Goal: Task Accomplishment & Management: Manage account settings

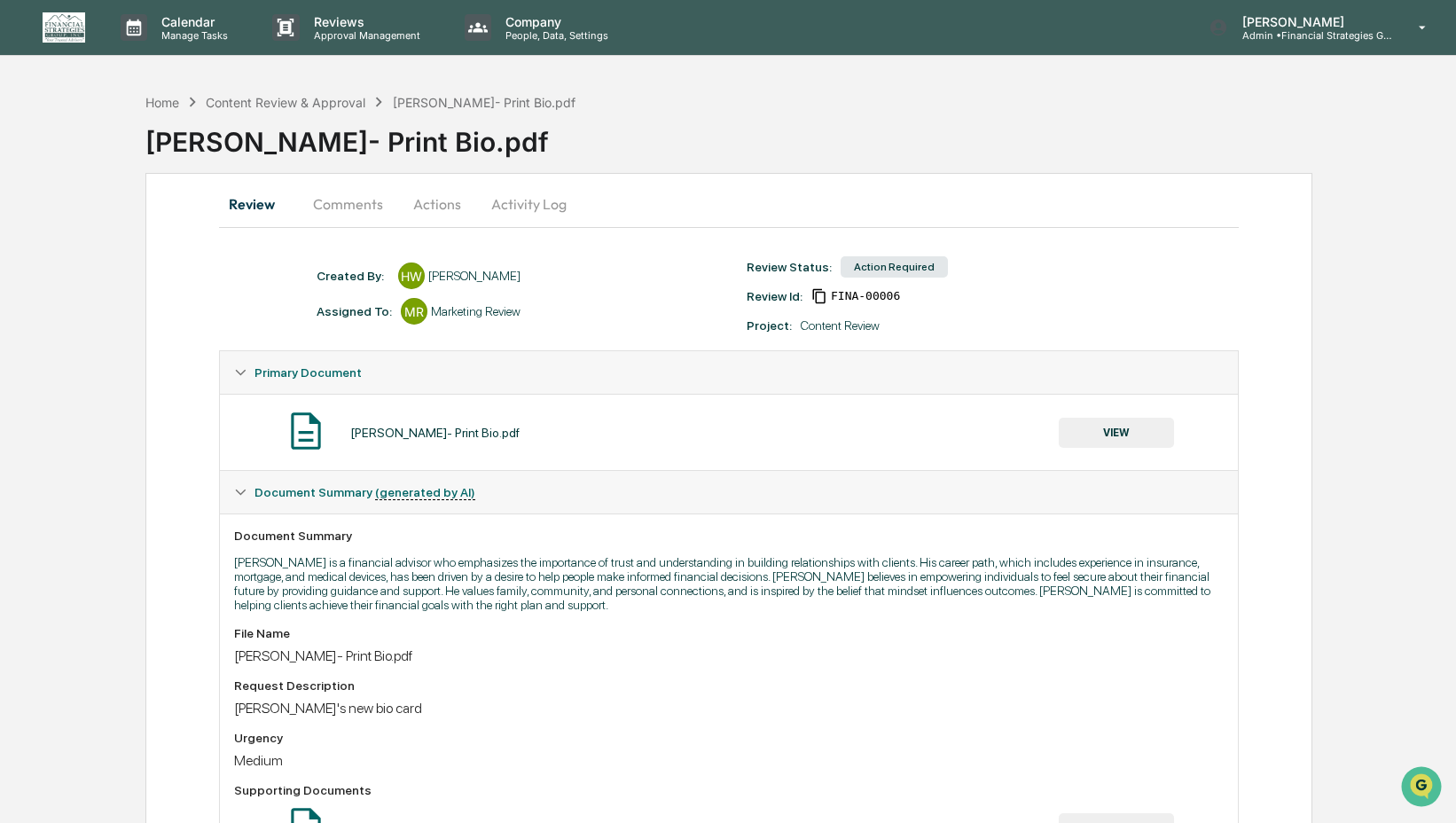
click at [1132, 423] on button "VIEW" at bounding box center [1116, 432] width 115 height 30
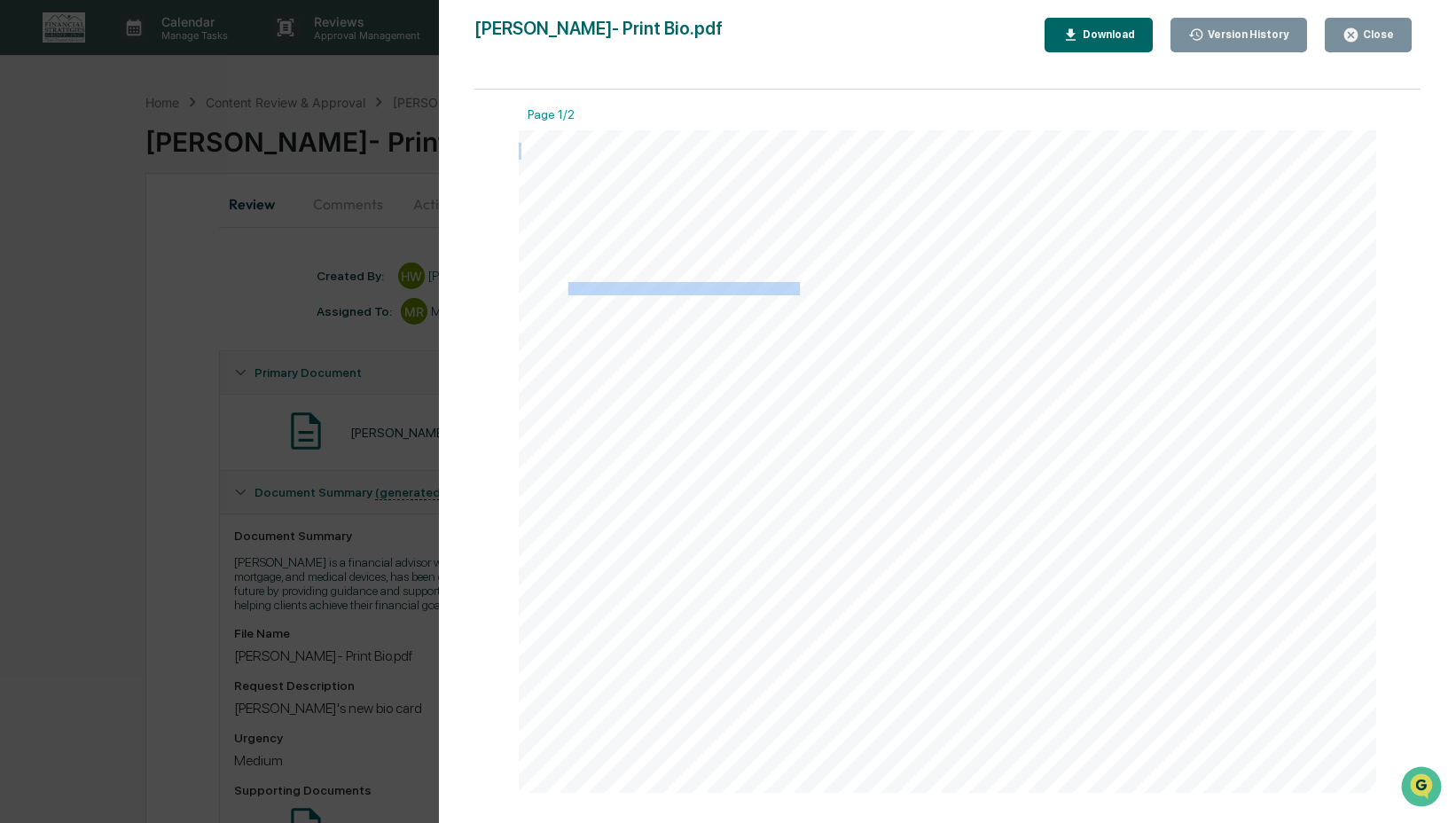
drag, startPoint x: 561, startPoint y: 288, endPoint x: 563, endPoint y: 296, distance: 8.2
click at [563, 296] on div "For me, financial advising is about people — not just portfolios. I believe tru…" at bounding box center [947, 462] width 858 height 663
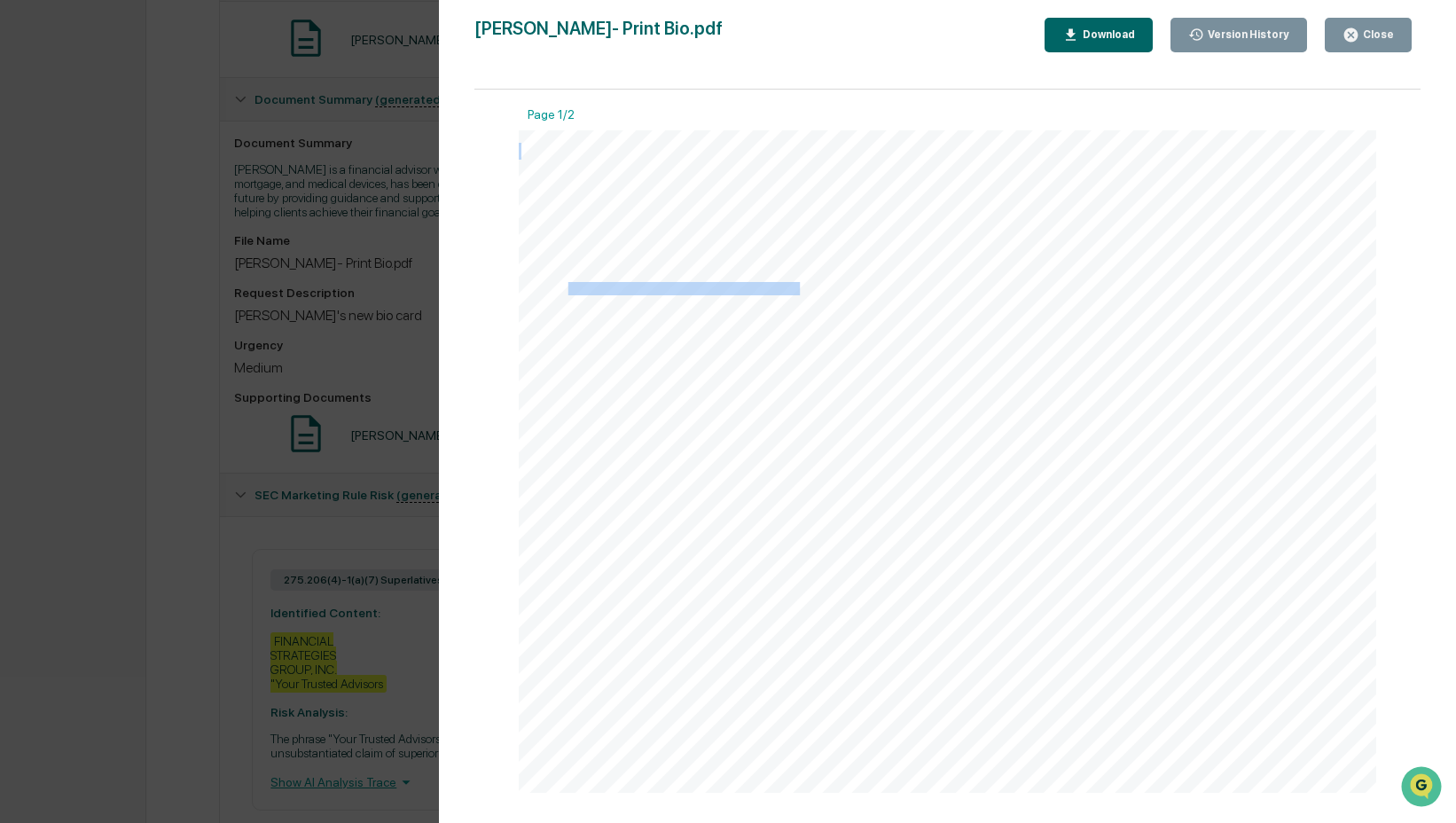
scroll to position [475, 0]
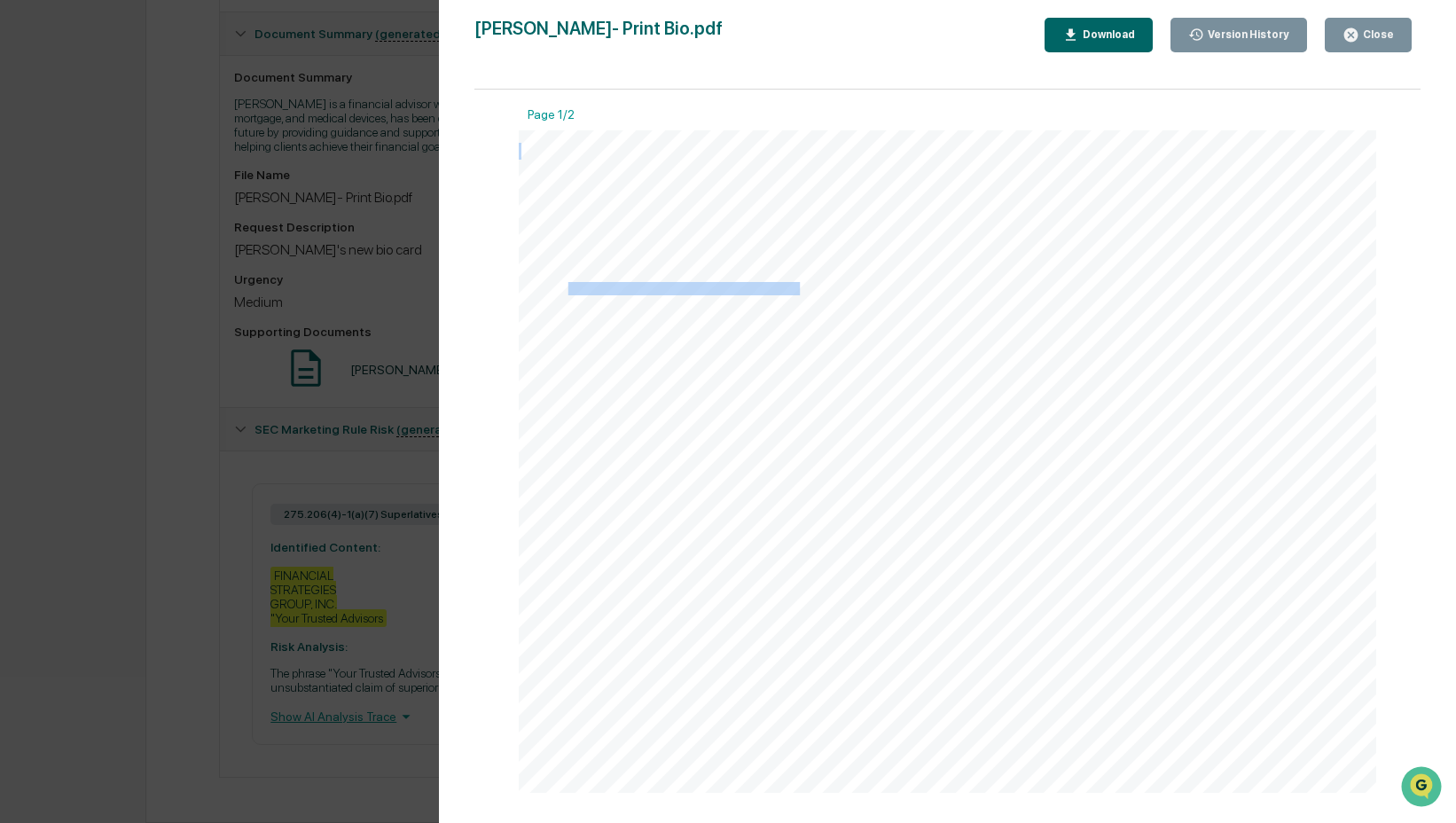
click at [1332, 31] on button "Close" at bounding box center [1369, 35] width 87 height 35
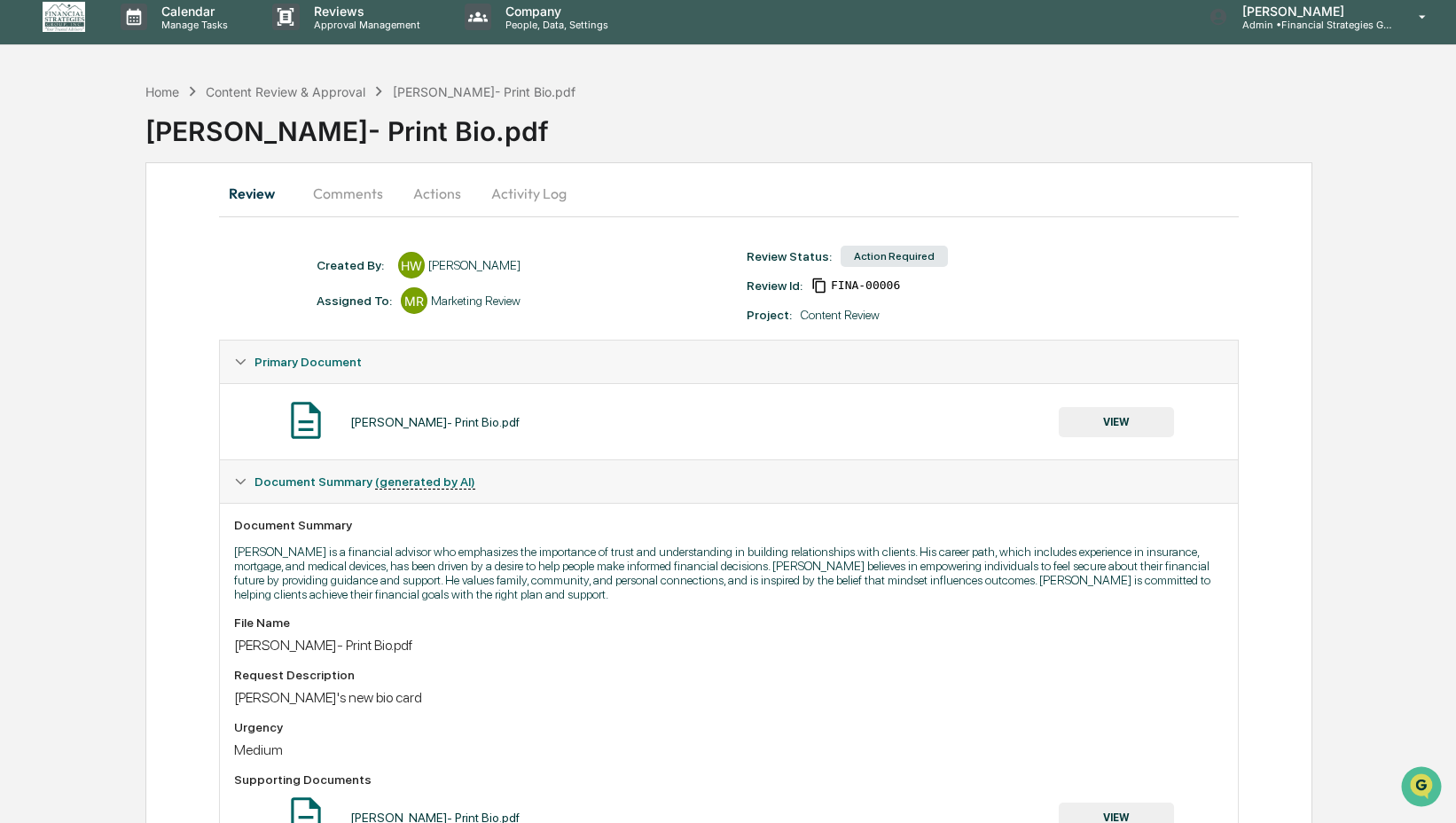
scroll to position [0, 0]
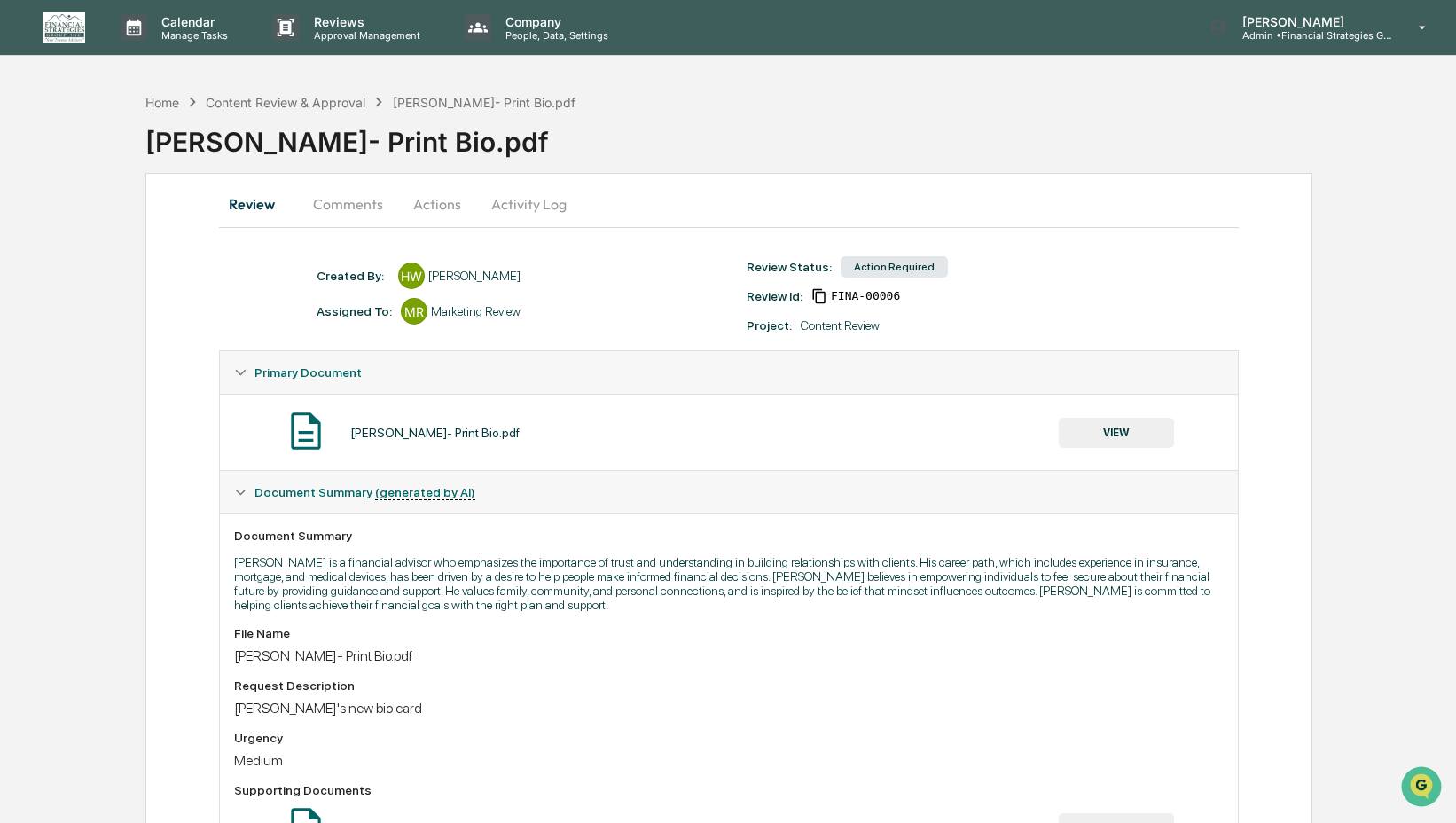
click at [447, 205] on button "Actions" at bounding box center [437, 204] width 80 height 42
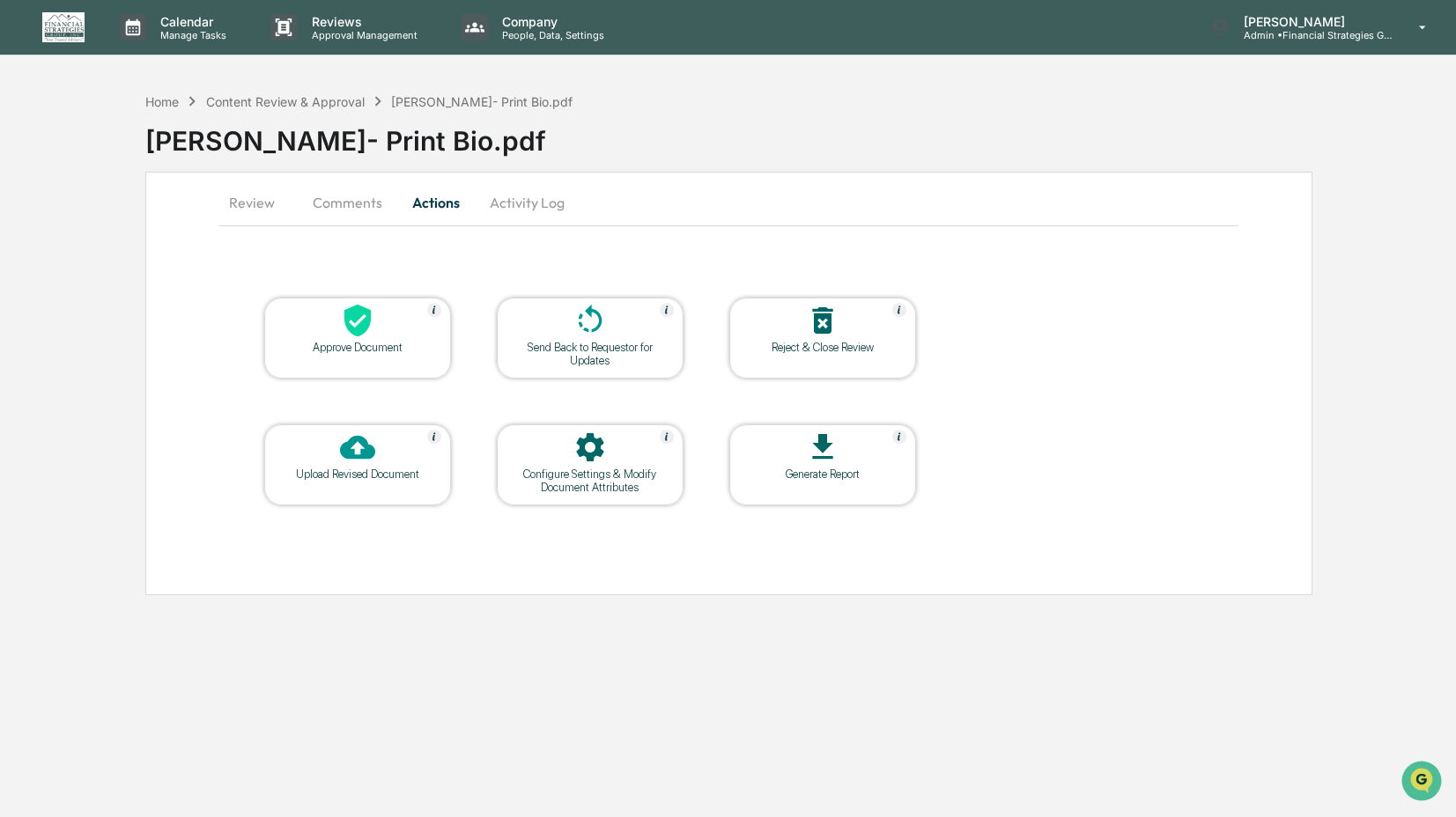
click at [407, 354] on div "Approve Document" at bounding box center [358, 347] width 159 height 13
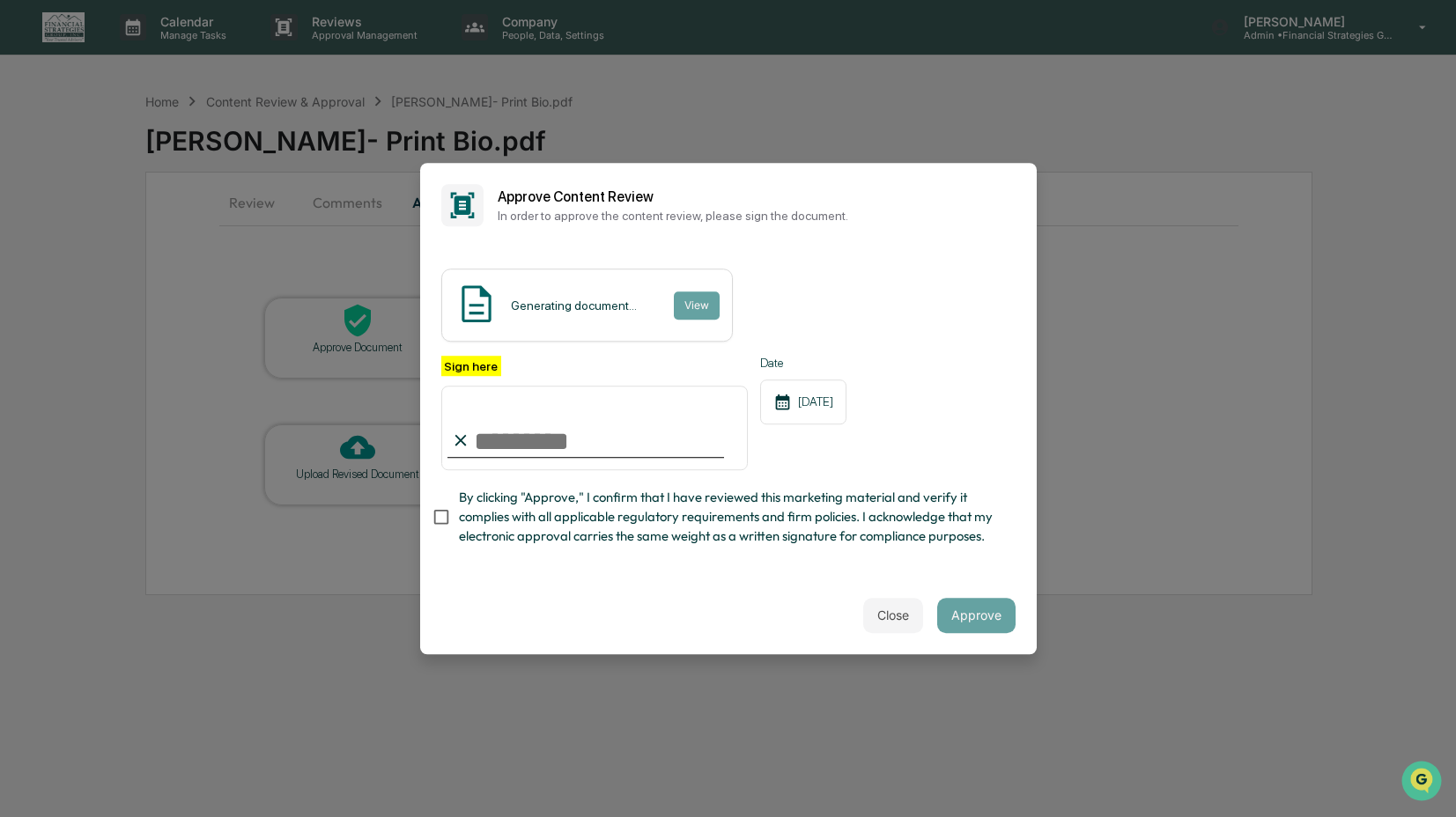
click at [561, 423] on input "Sign here" at bounding box center [594, 428] width 308 height 85
type input "**********"
click at [602, 507] on span "By clicking "Approve," I confirm that I have reviewed this marketing material a…" at bounding box center [730, 518] width 542 height 59
click at [979, 618] on button "Approve" at bounding box center [977, 615] width 79 height 36
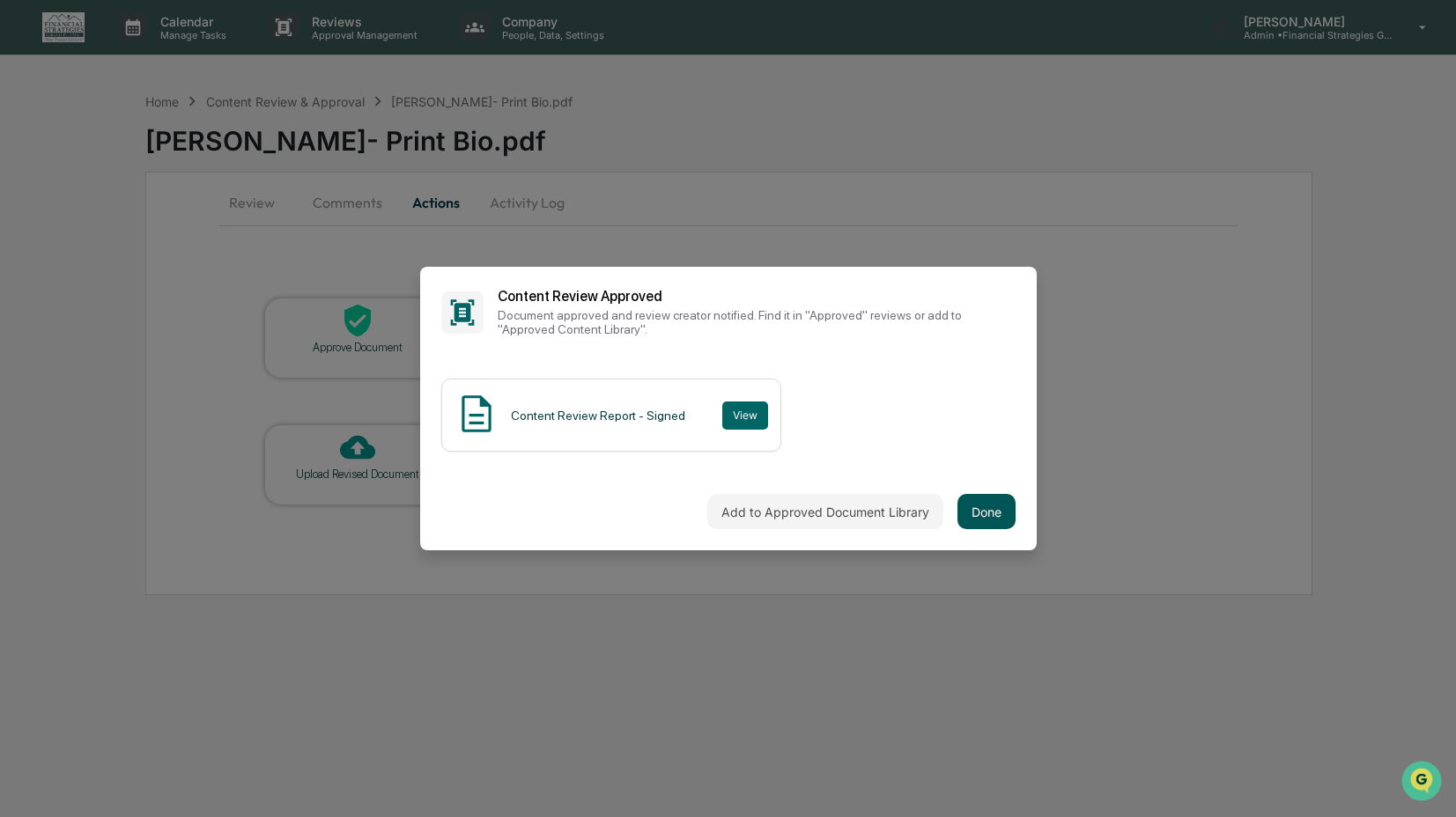
click at [995, 510] on button "Done" at bounding box center [987, 511] width 58 height 36
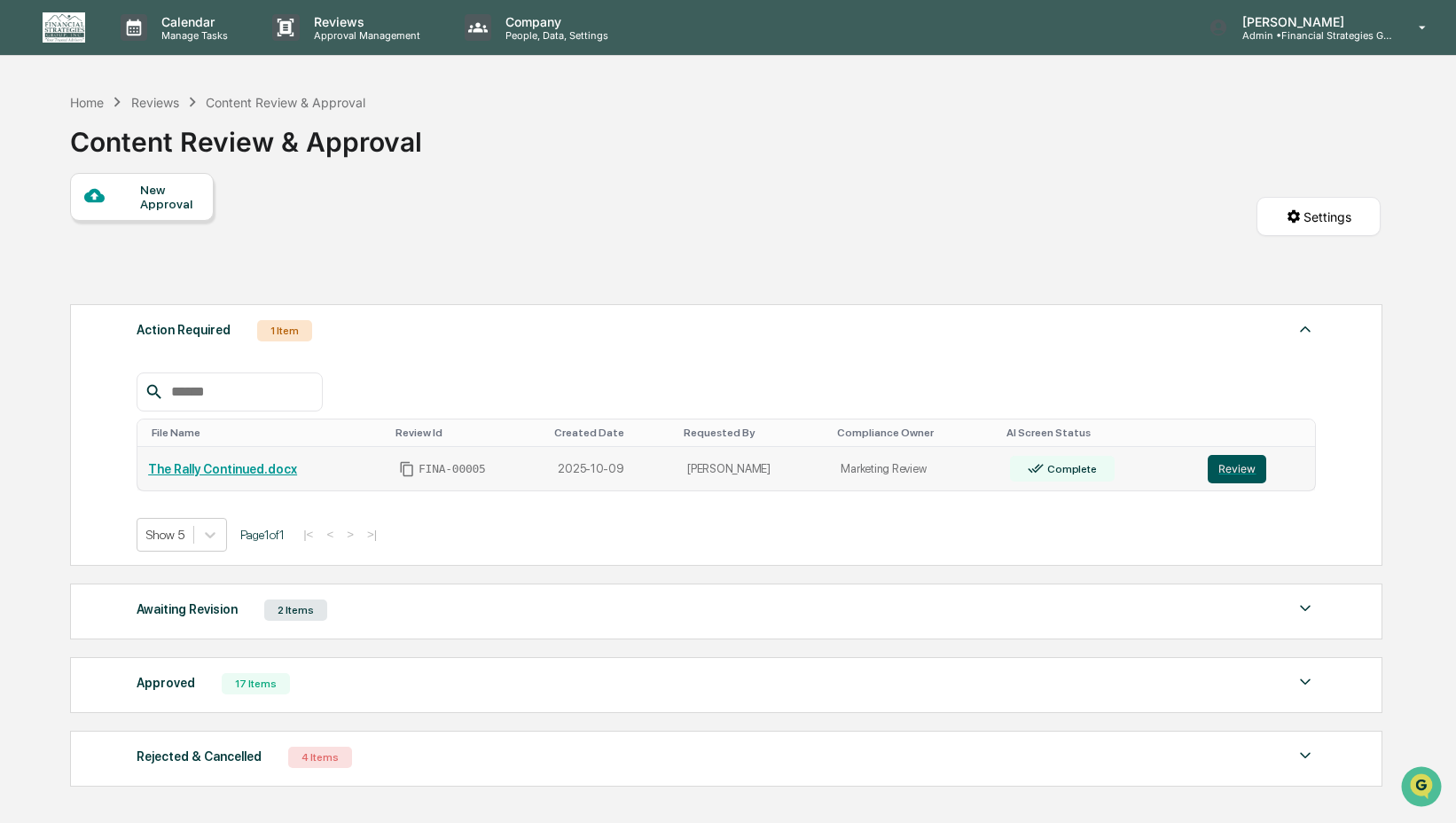
click at [1233, 475] on button "Review" at bounding box center [1237, 469] width 59 height 29
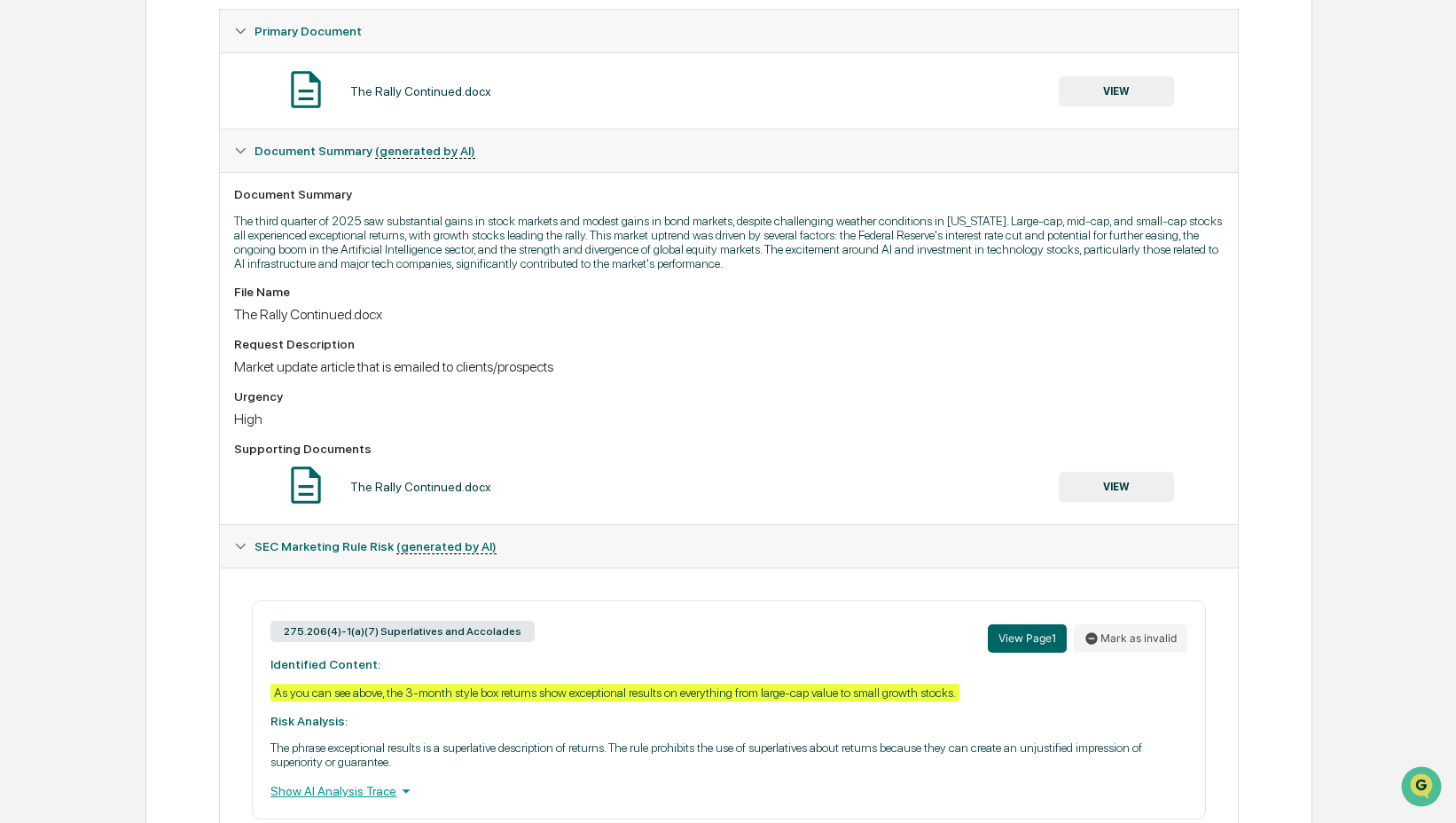
scroll to position [186, 0]
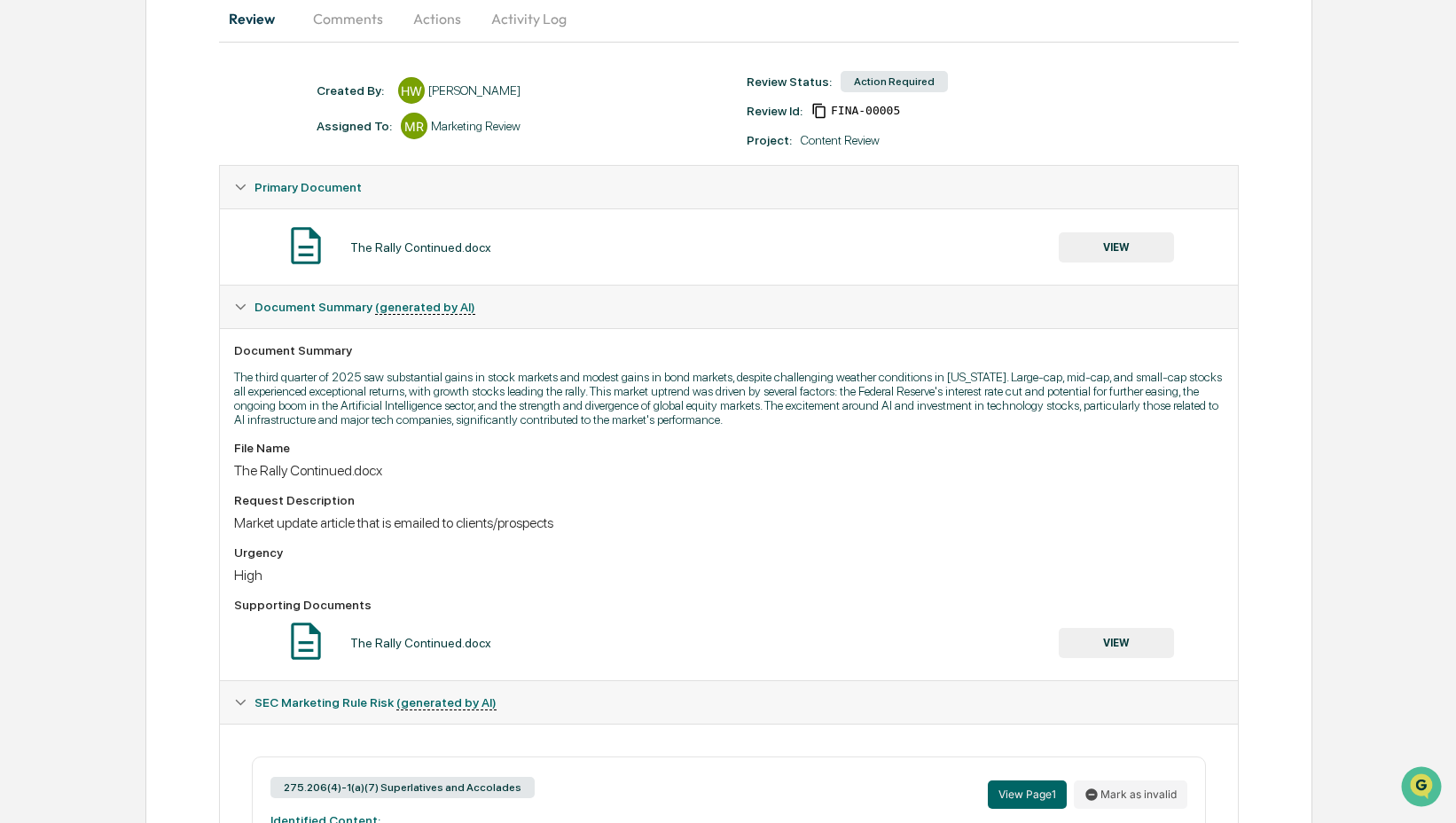
click at [1125, 272] on div "The Rally Continued.docx VIEW" at bounding box center [728, 246] width 1018 height 76
click at [1134, 246] on button "VIEW" at bounding box center [1116, 247] width 115 height 30
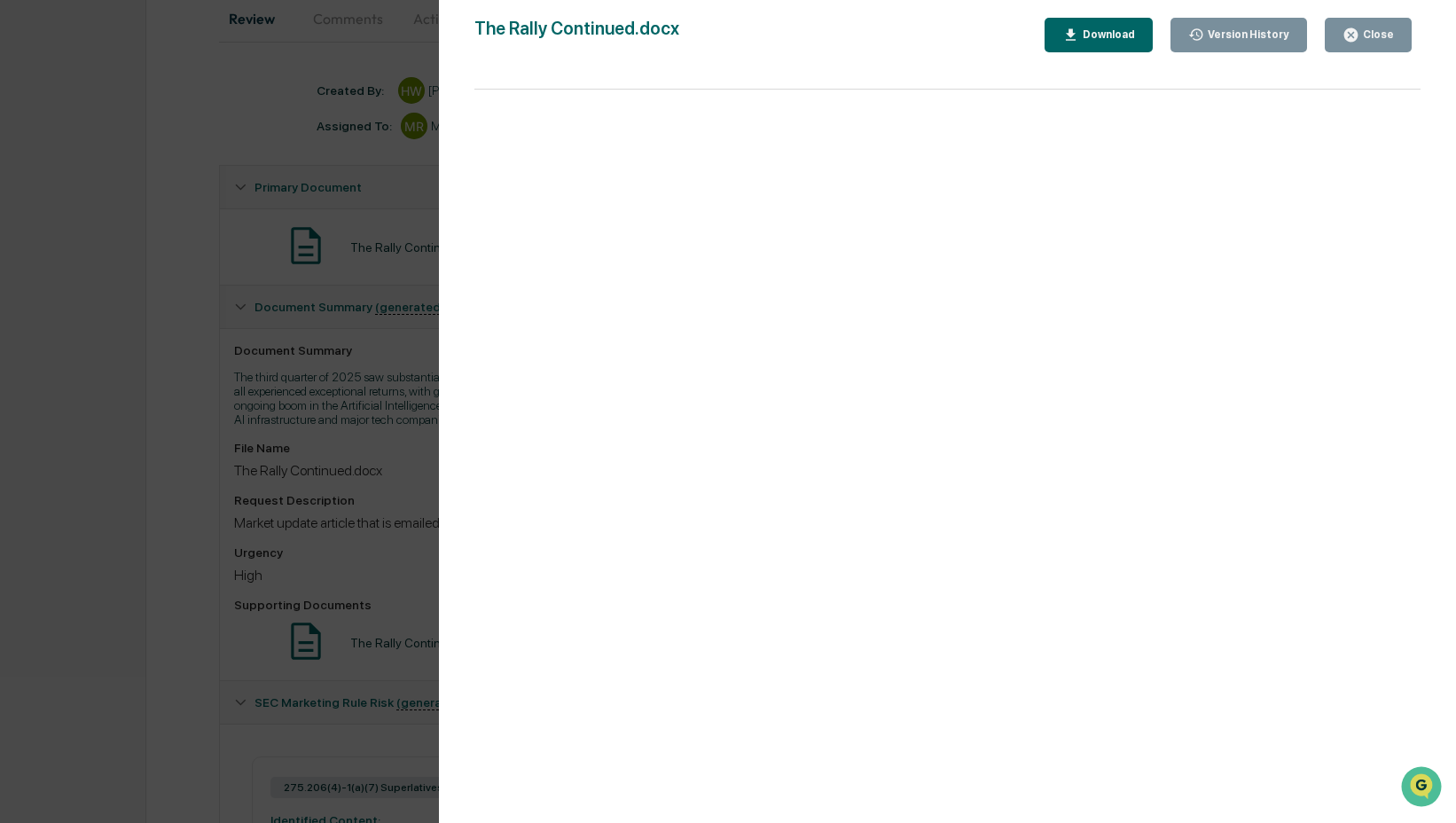
click at [1092, 38] on div "Download" at bounding box center [1107, 35] width 56 height 13
click at [381, 409] on div "Version History [DATE] 05:26 PM [PERSON_NAME] The Rally Continued.docx Close Ve…" at bounding box center [728, 411] width 1456 height 823
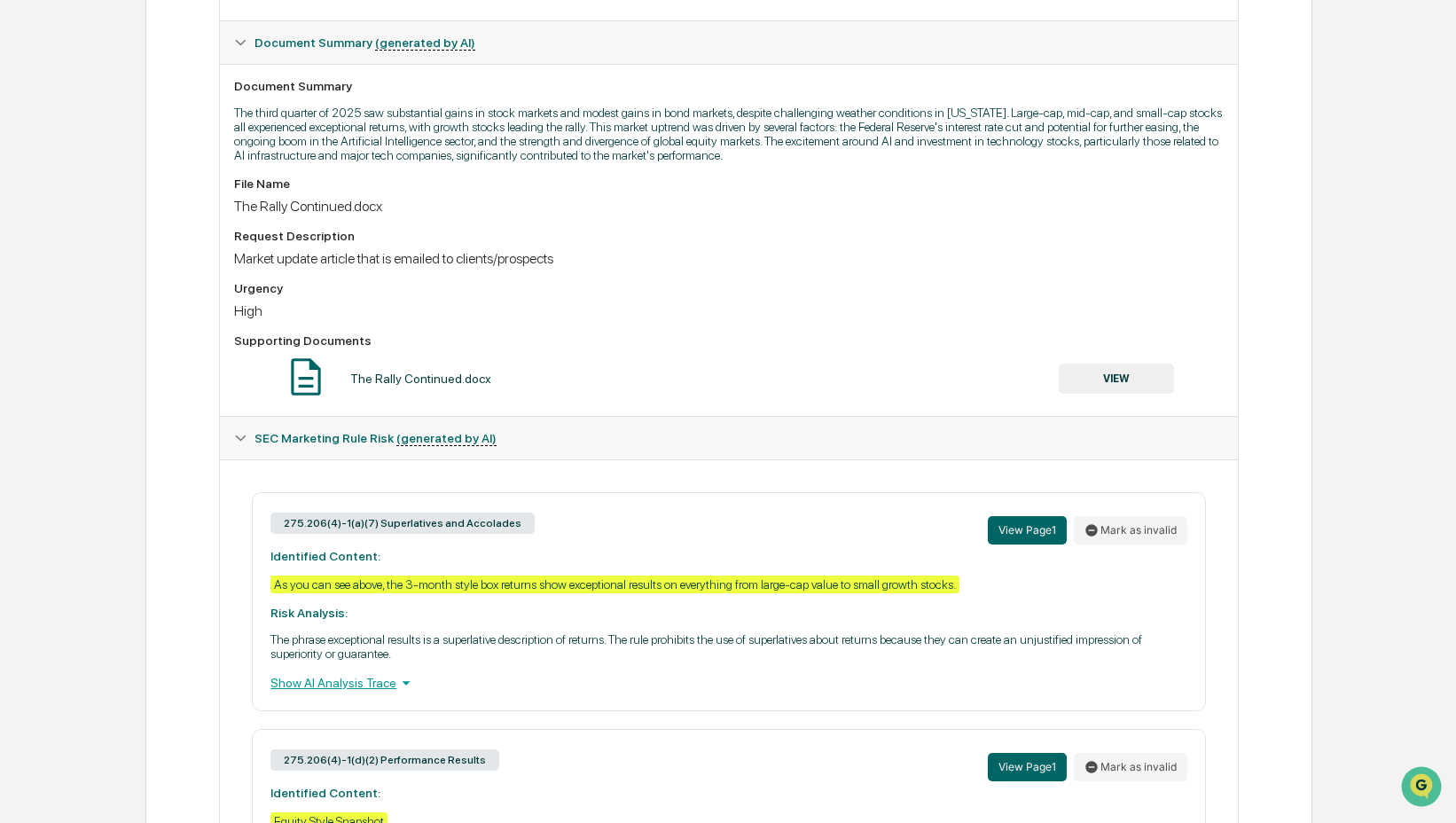
scroll to position [452, 0]
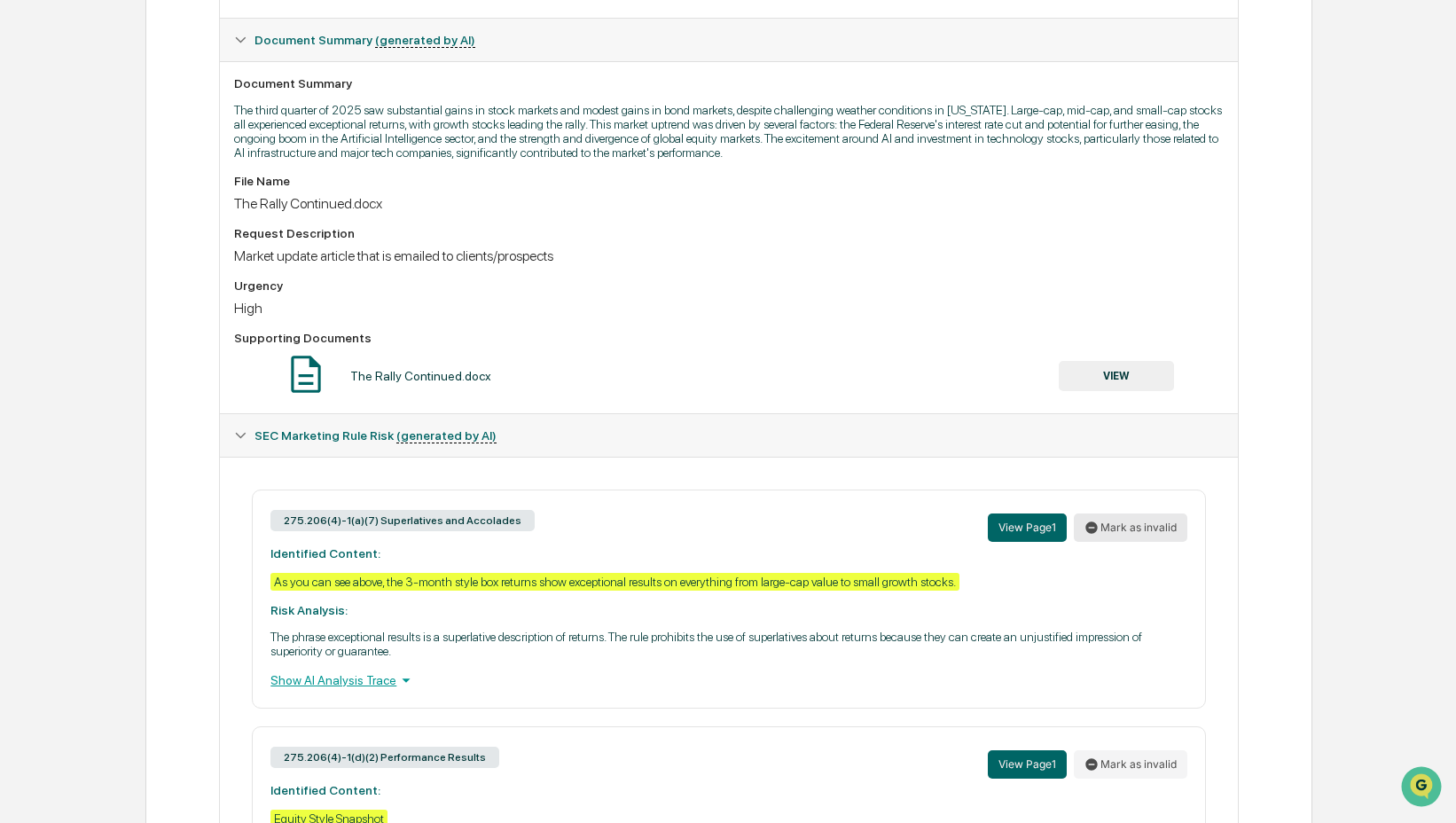
click at [1109, 543] on button "Mark as invalid" at bounding box center [1132, 528] width 114 height 29
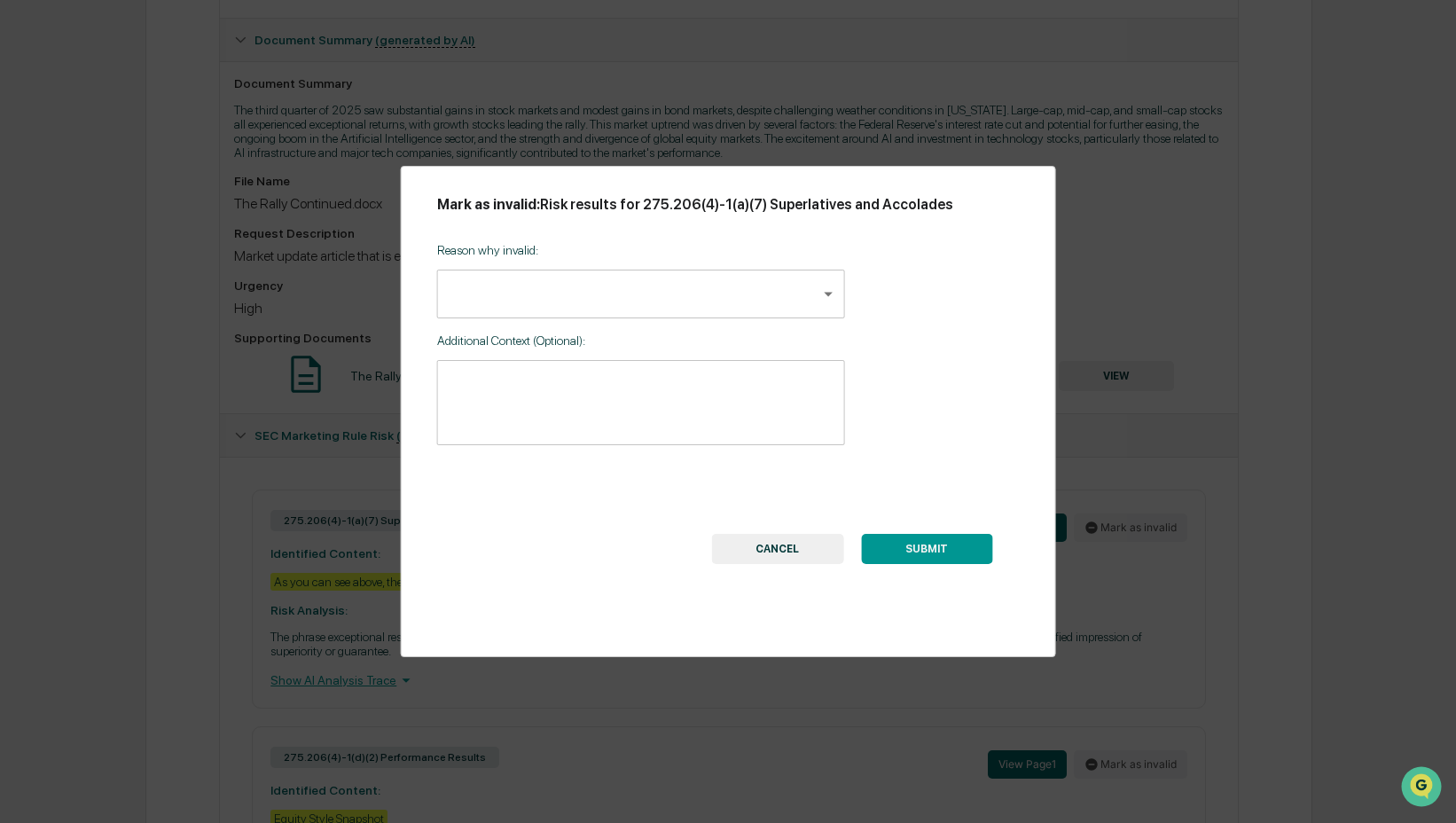
click at [702, 274] on body "Calendar Manage Tasks Reviews Approval Management Company People, Data, Setting…" at bounding box center [728, 405] width 1456 height 1714
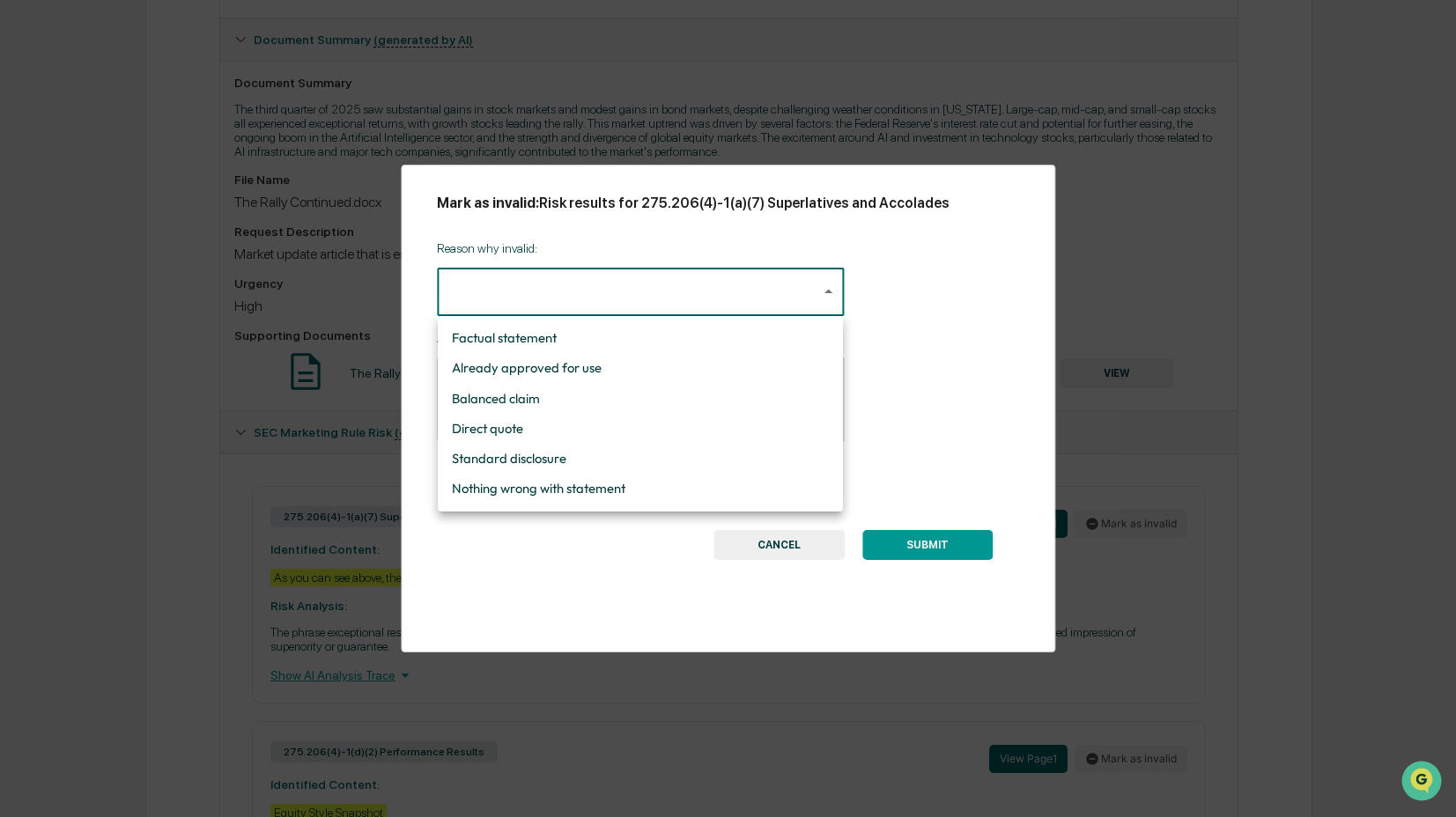
drag, startPoint x: 695, startPoint y: 480, endPoint x: 741, endPoint y: 498, distance: 49.4
click at [696, 480] on li "Nothing wrong with statement" at bounding box center [641, 488] width 405 height 30
type input "**********"
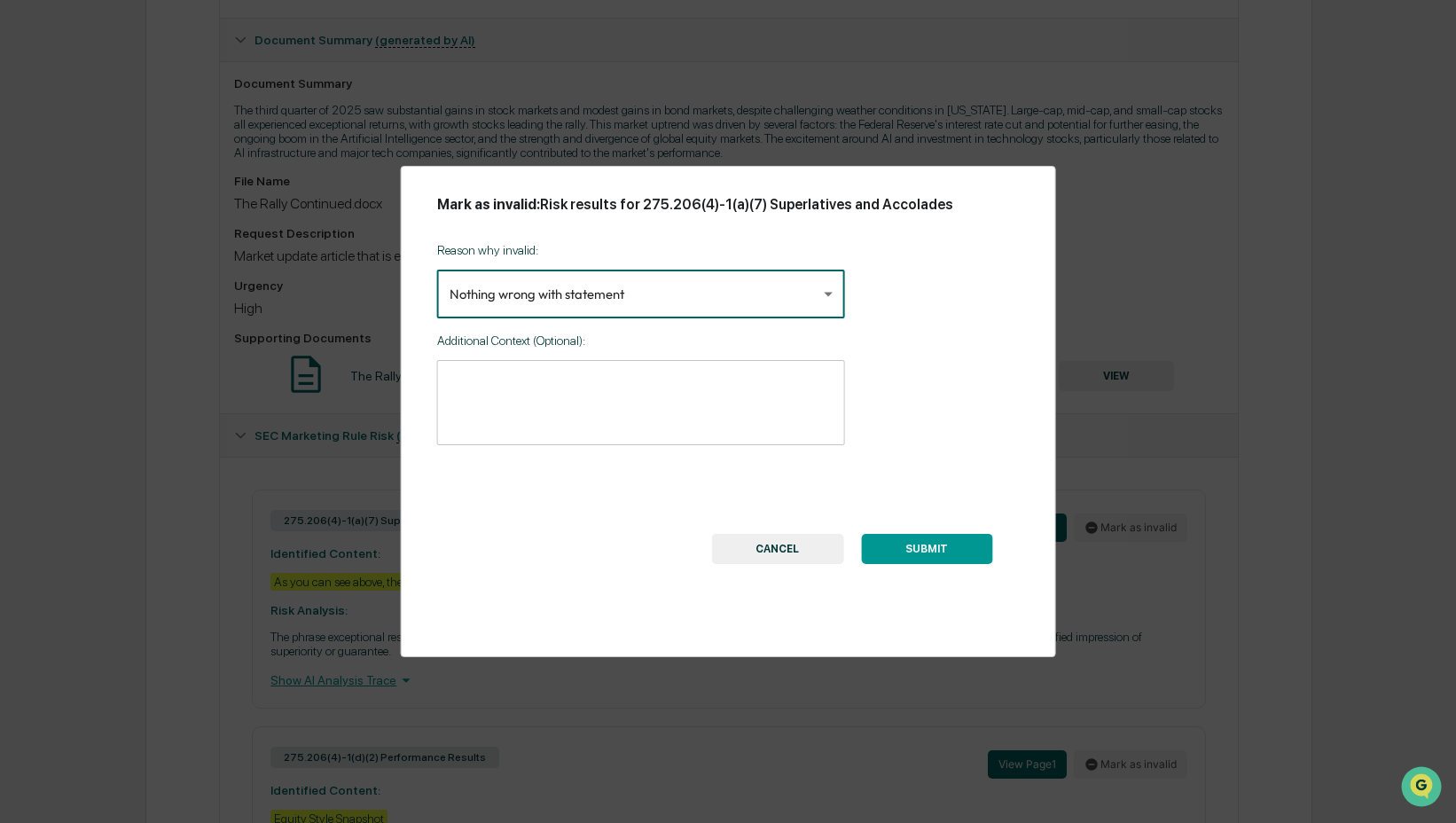
click at [957, 542] on button "SUBMIT" at bounding box center [927, 549] width 131 height 30
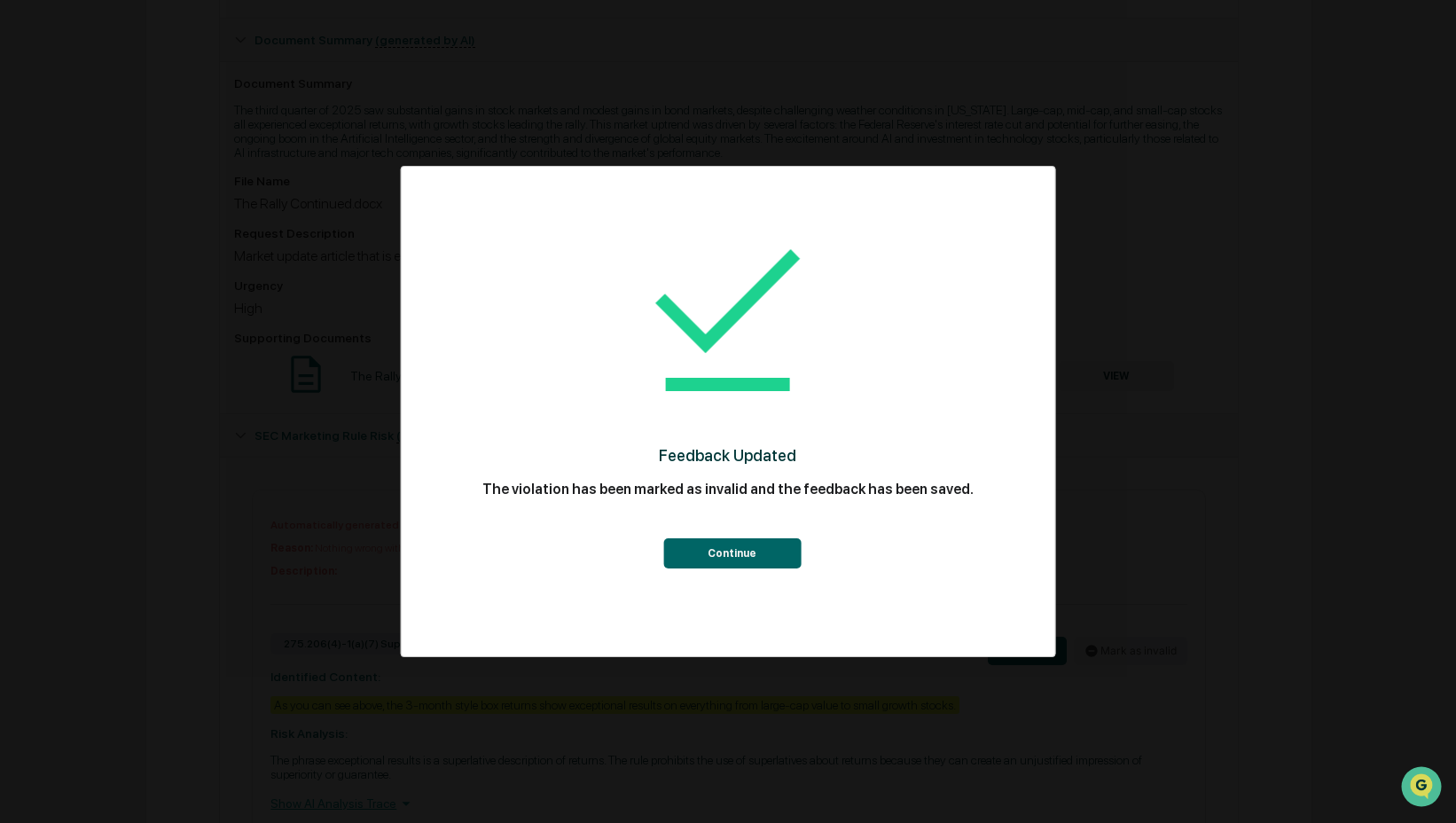
click at [777, 549] on button "Continue" at bounding box center [733, 554] width 138 height 30
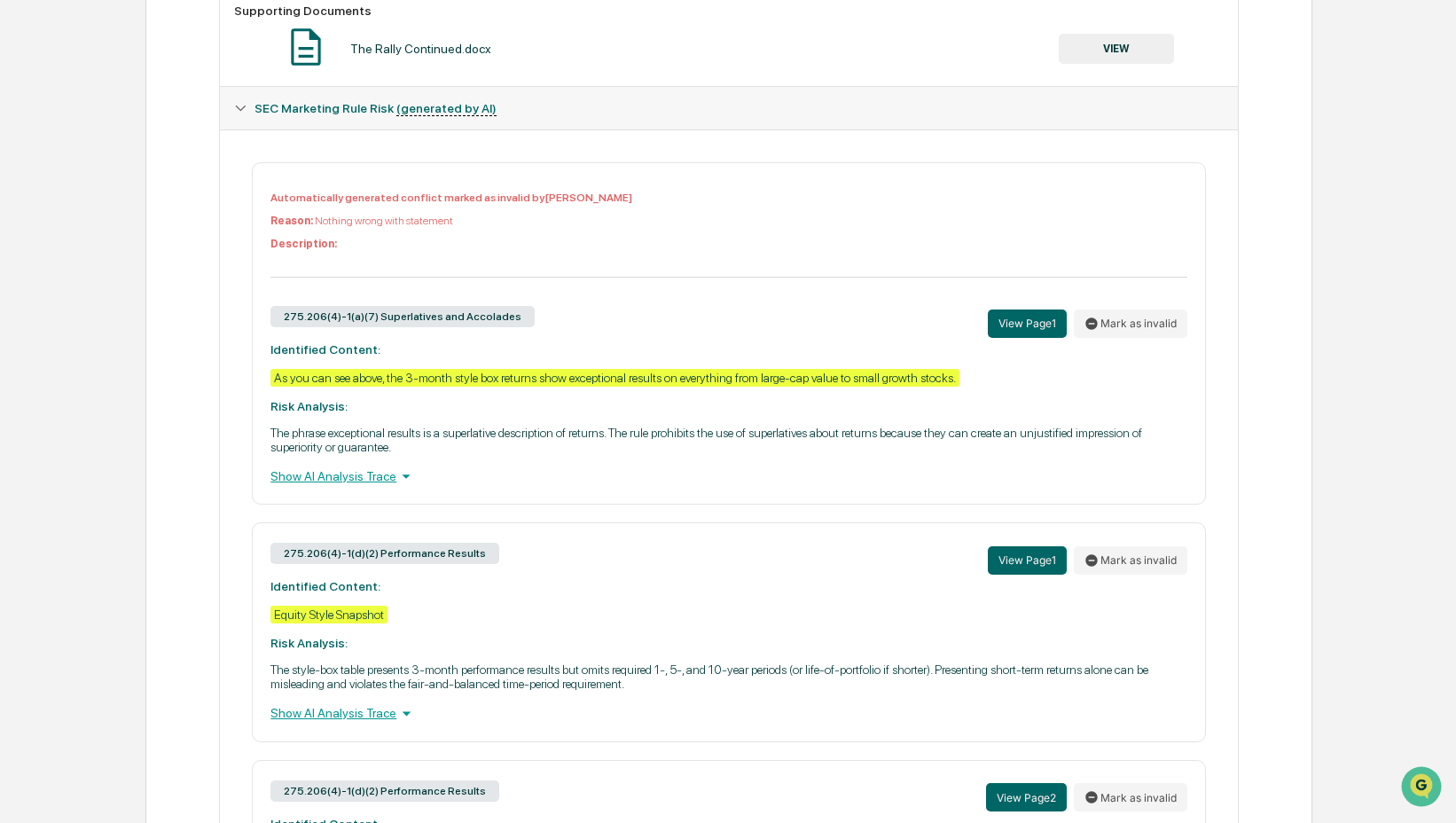
scroll to position [833, 0]
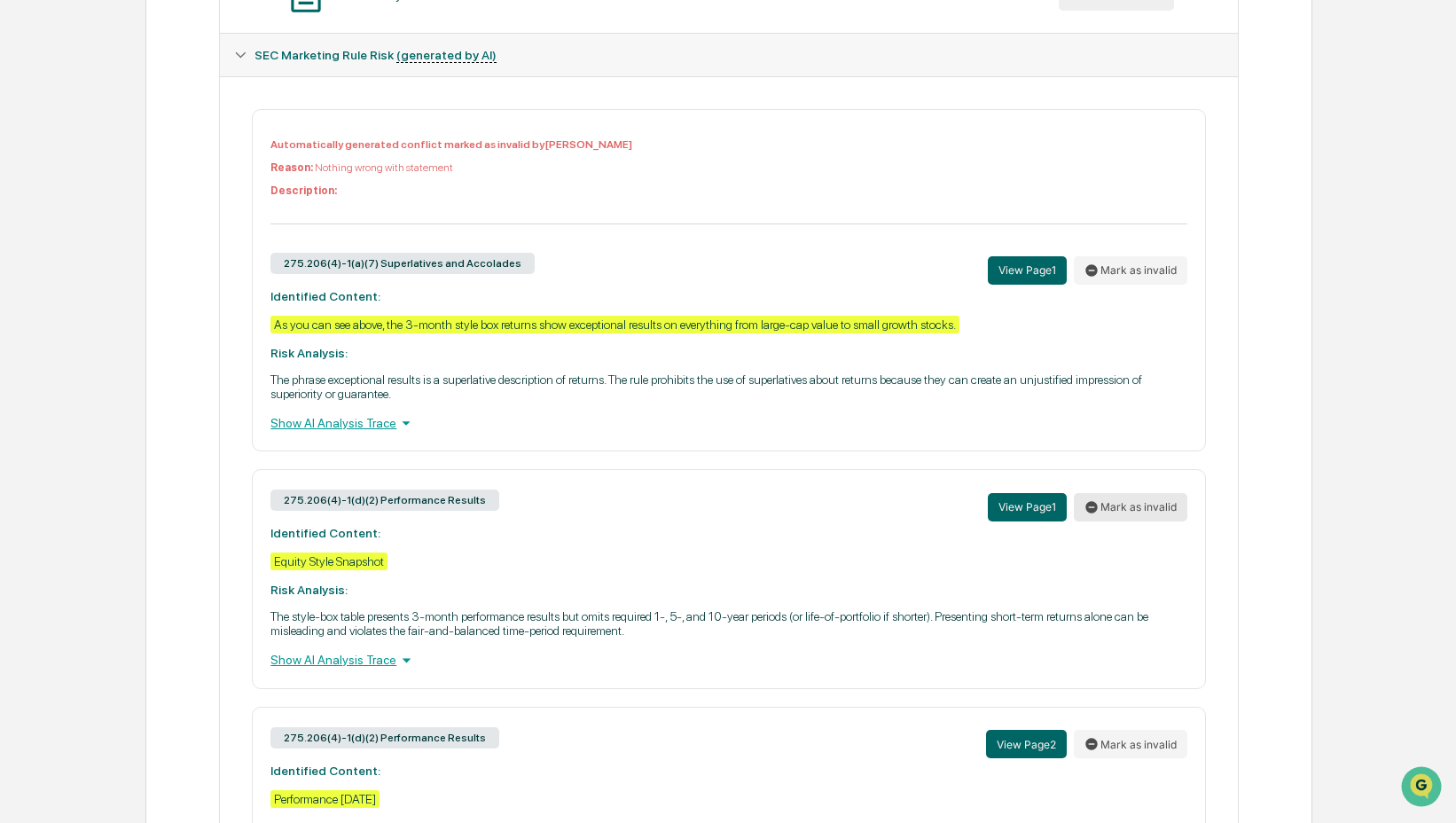
click at [1116, 521] on button "Mark as invalid" at bounding box center [1132, 507] width 114 height 29
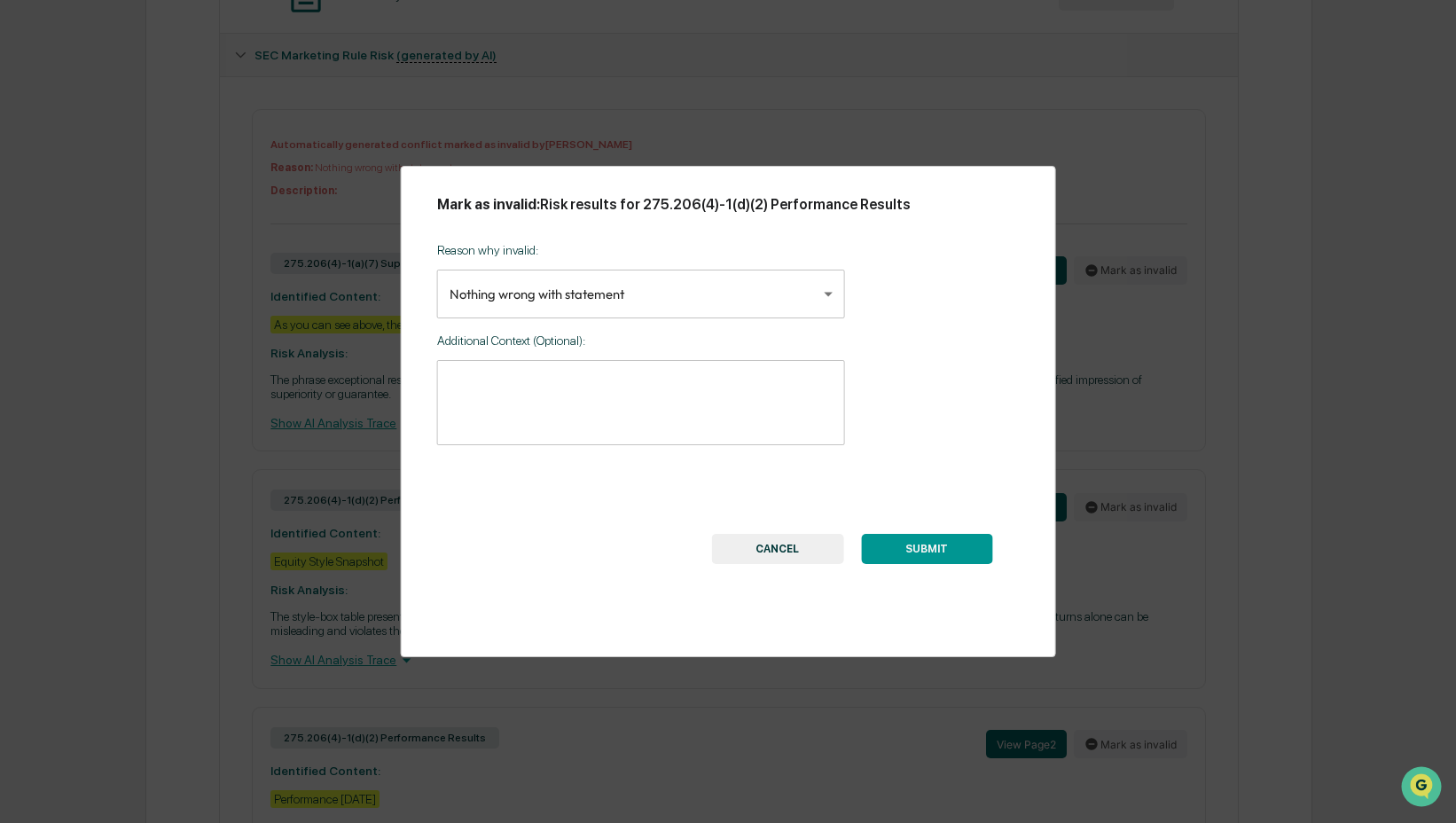
click at [676, 300] on body "Calendar Manage Tasks Reviews Approval Management Company People, Data, Setting…" at bounding box center [728, 86] width 1456 height 1837
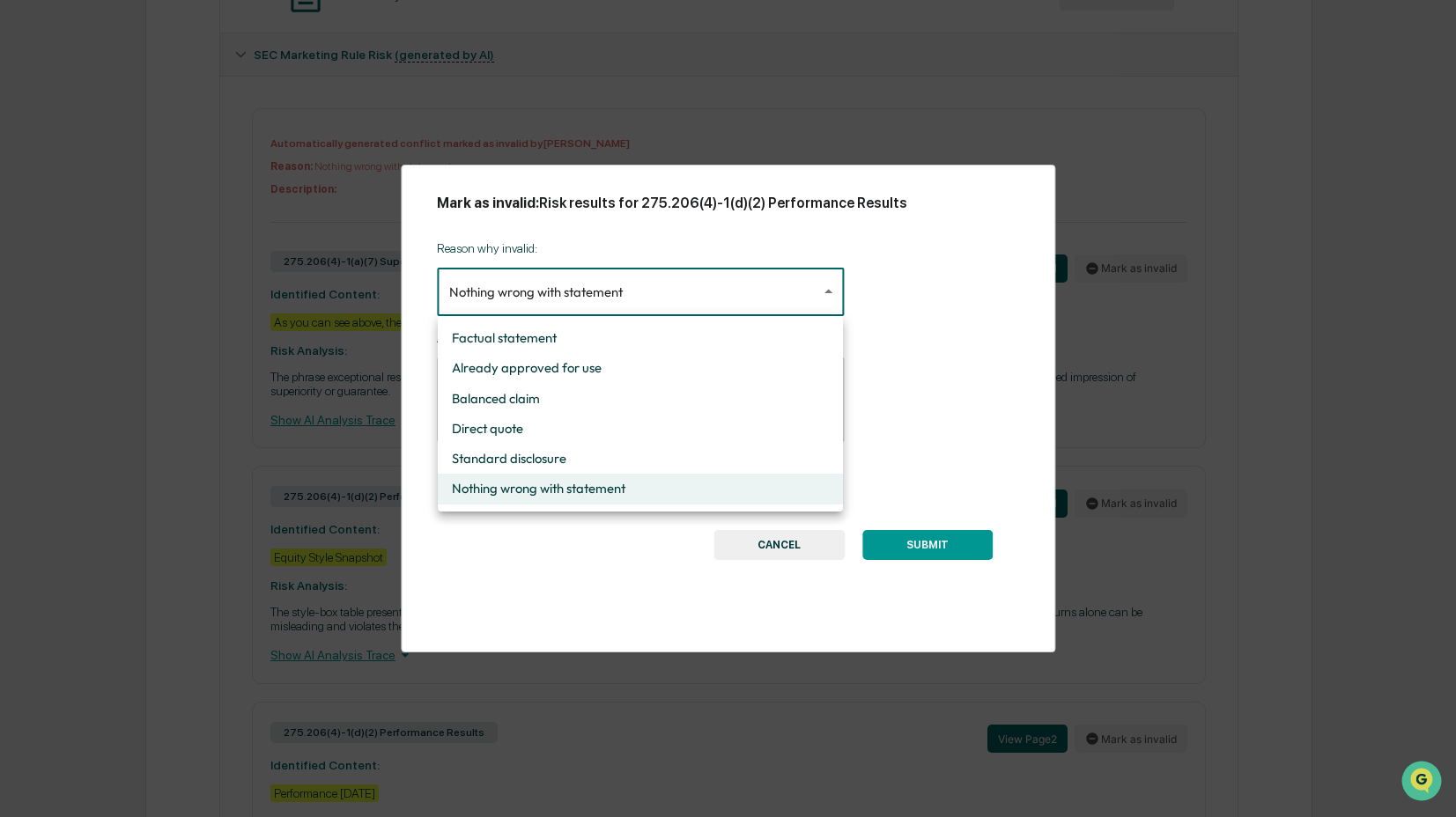
click at [925, 503] on div at bounding box center [728, 408] width 1456 height 817
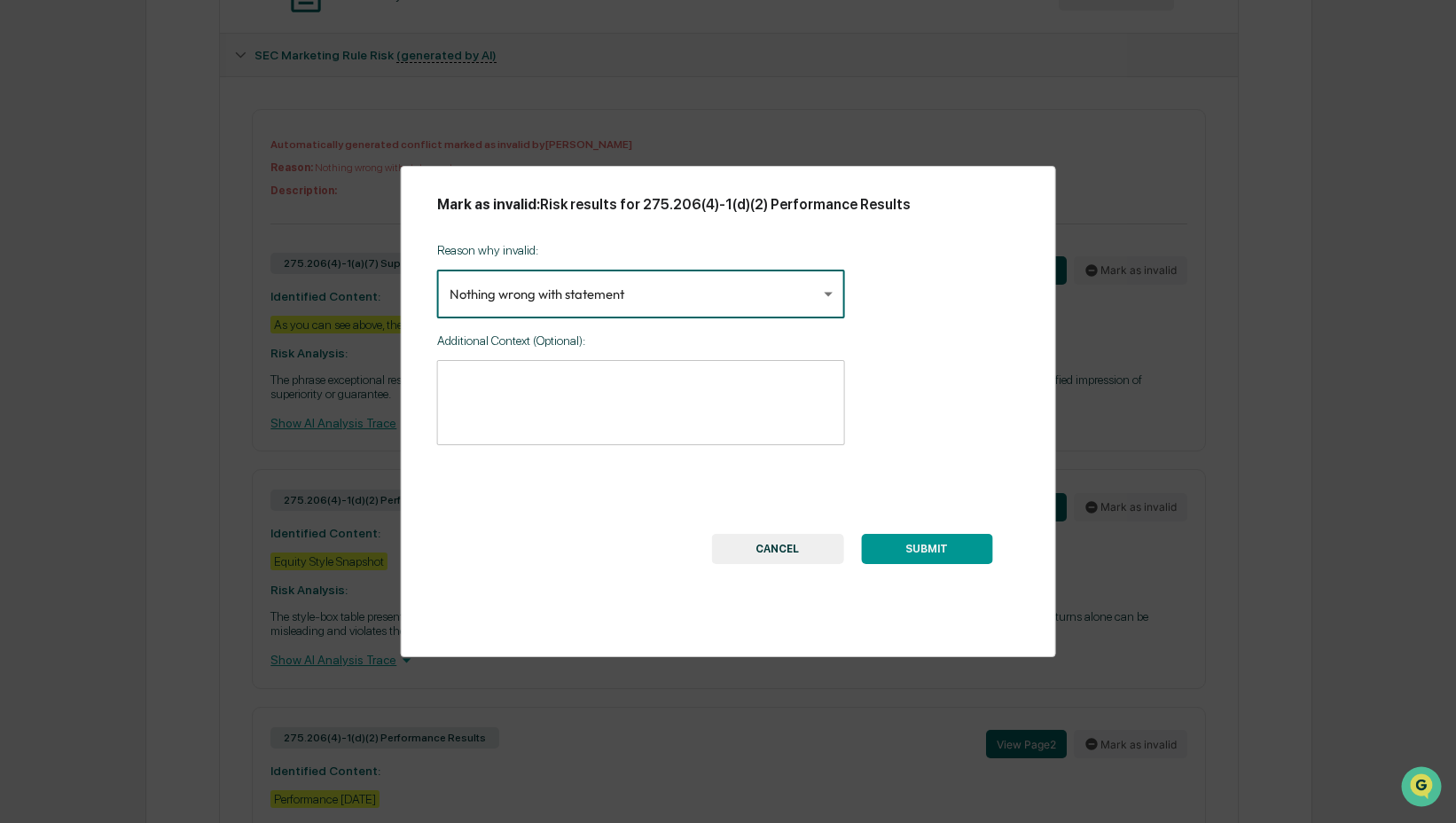
click at [941, 561] on button "SUBMIT" at bounding box center [927, 549] width 131 height 30
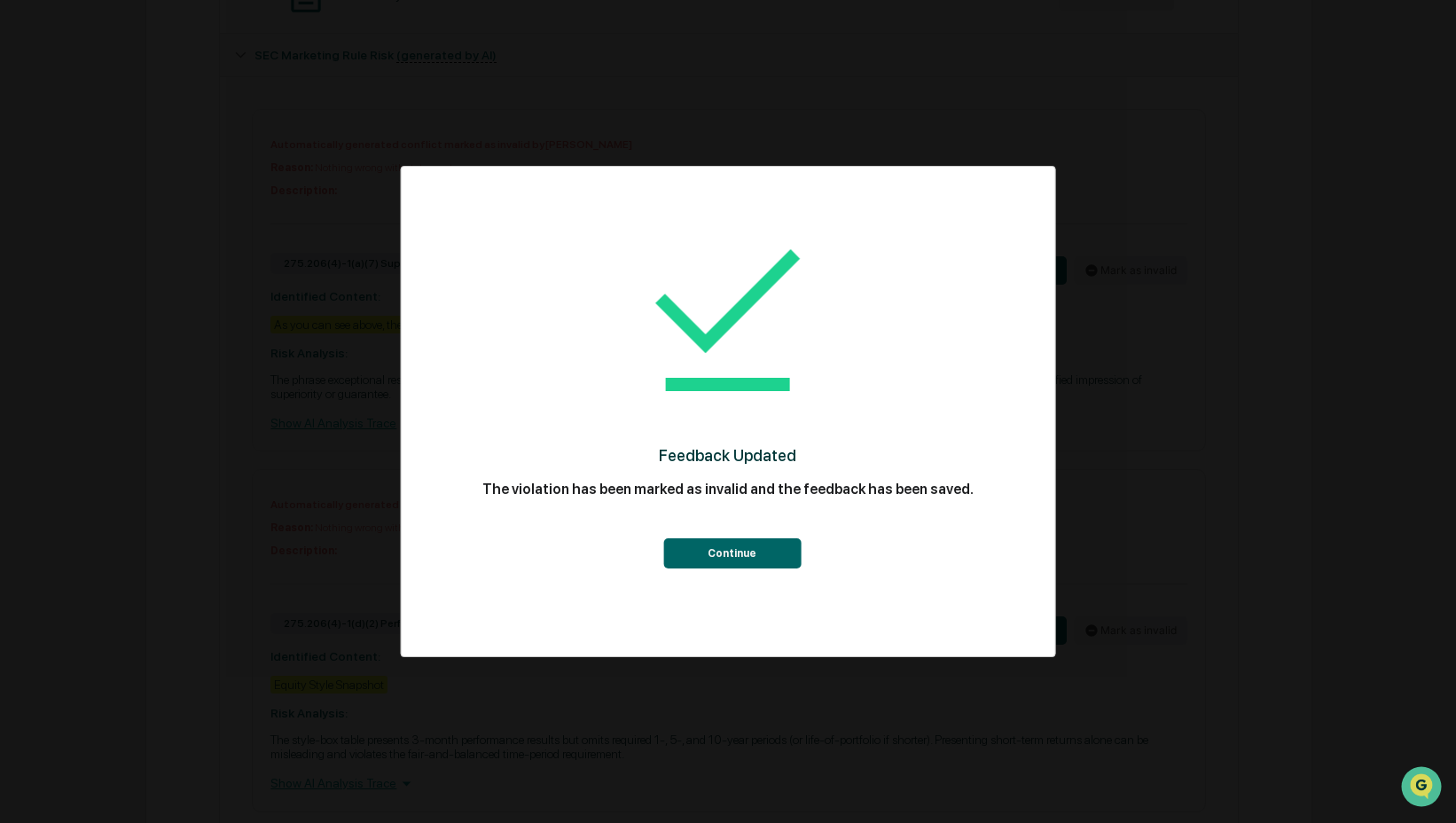
click at [751, 556] on button "Continue" at bounding box center [733, 554] width 138 height 30
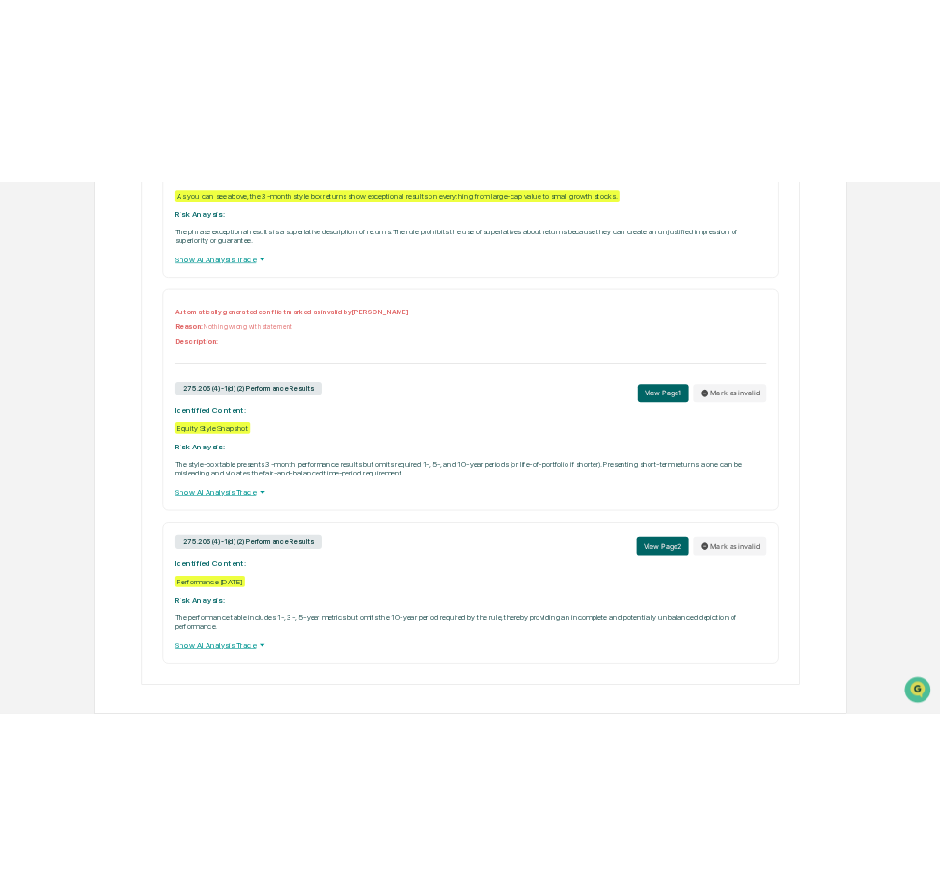
scroll to position [1292, 0]
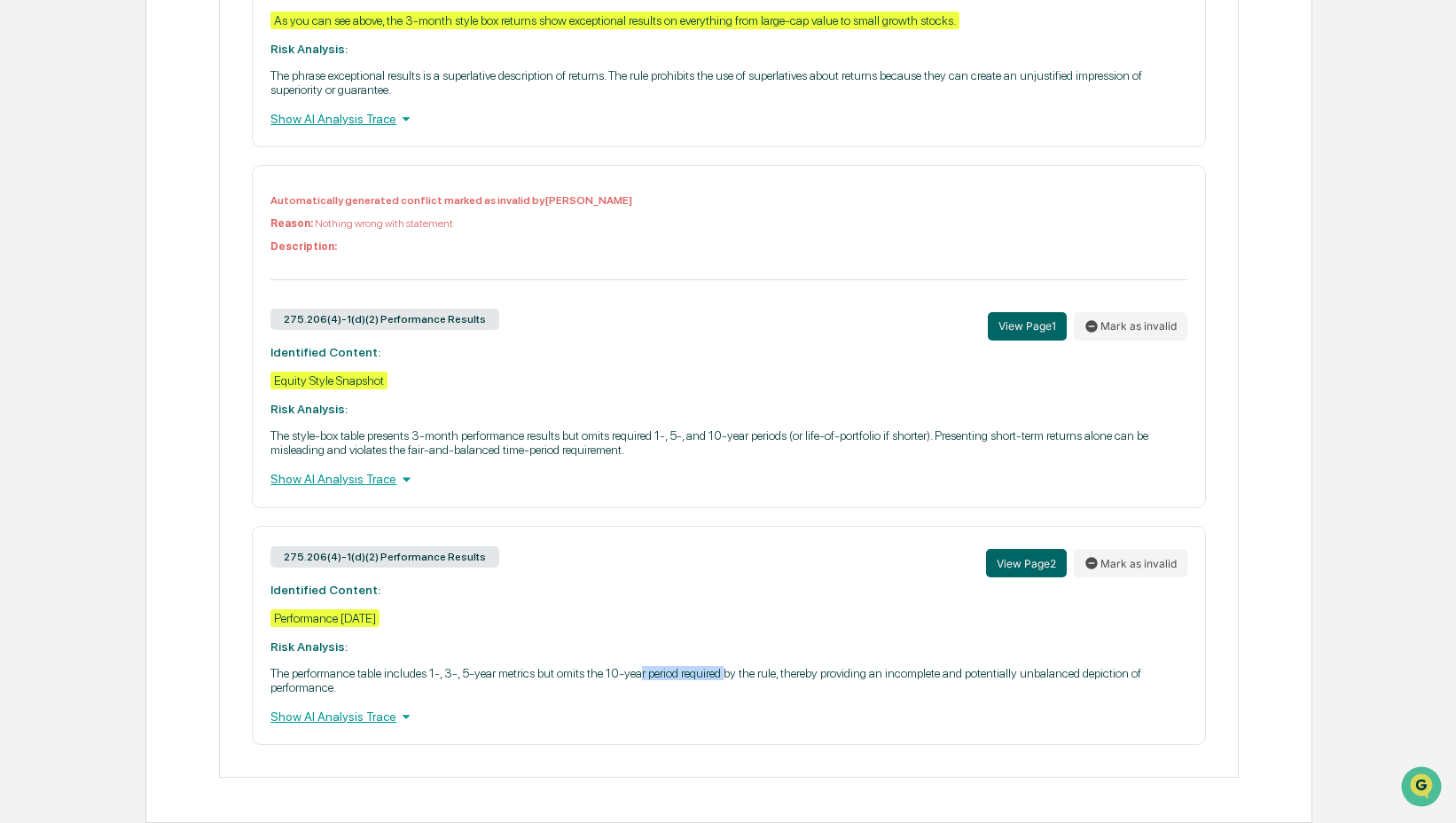
drag, startPoint x: 796, startPoint y: 670, endPoint x: 696, endPoint y: 672, distance: 100.0
click at [696, 672] on p "The performance table includes 1-, 3-, 5-year metrics but omits the 10-year per…" at bounding box center [728, 680] width 916 height 29
click at [698, 661] on div "275.206(4)-1(d)(2) Performance Results View Page 2 Mark as invalid Identified C…" at bounding box center [728, 635] width 953 height 219
drag, startPoint x: 700, startPoint y: 668, endPoint x: 700, endPoint y: 686, distance: 18.0
click at [700, 686] on p "The performance table includes 1-, 3-, 5-year metrics but omits the 10-year per…" at bounding box center [728, 680] width 916 height 29
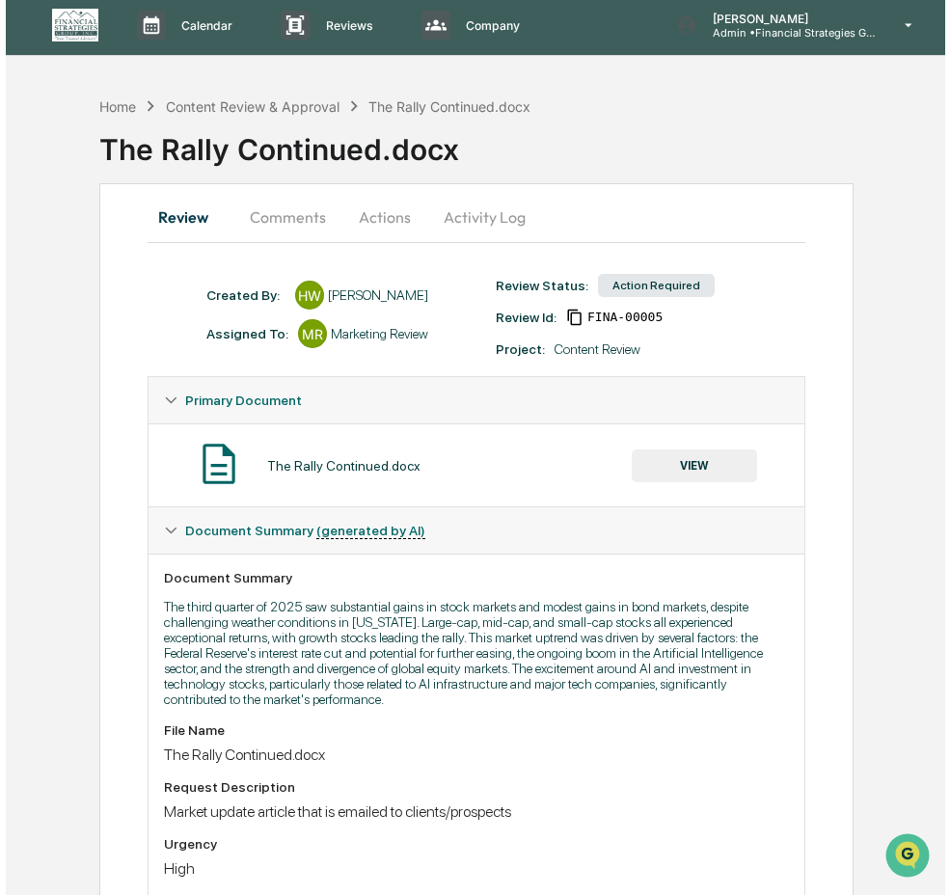
scroll to position [0, 0]
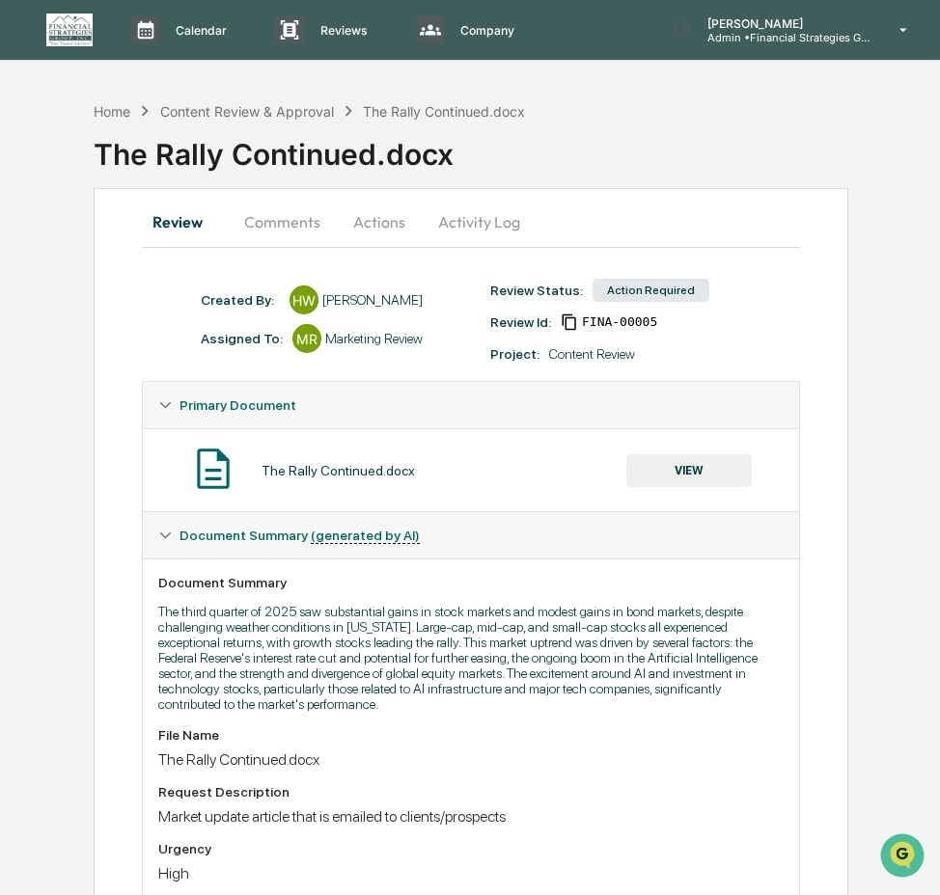
click at [382, 230] on button "Actions" at bounding box center [379, 222] width 87 height 46
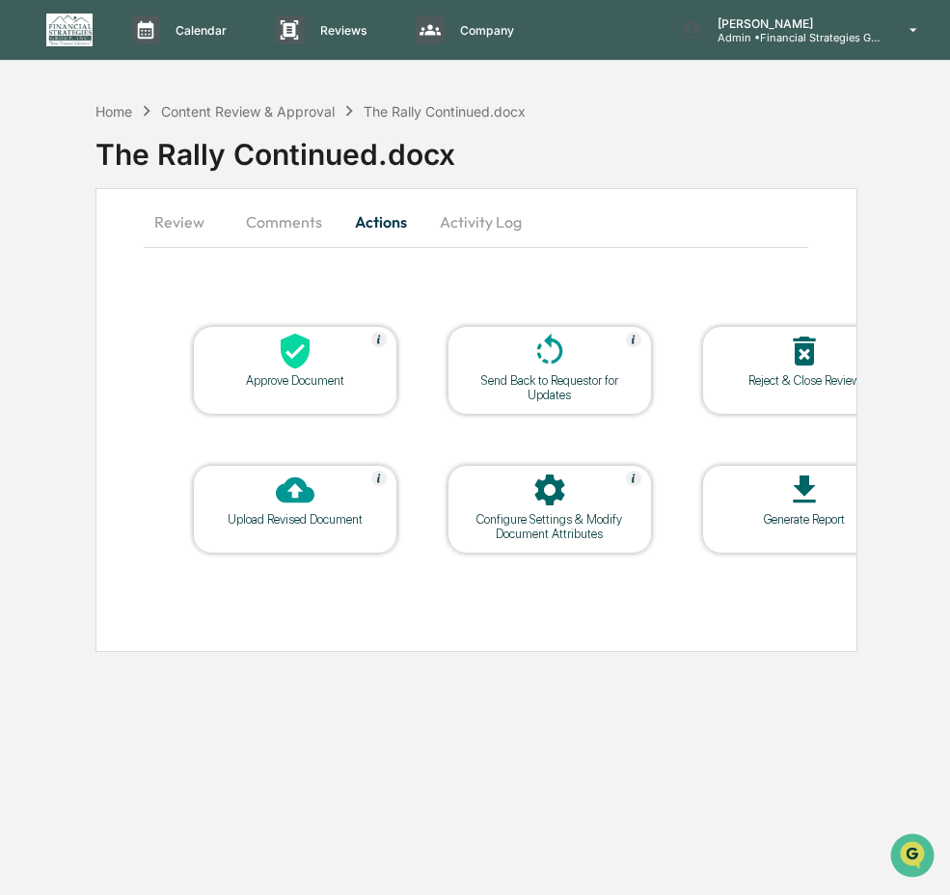
click at [307, 482] on icon at bounding box center [295, 490] width 39 height 39
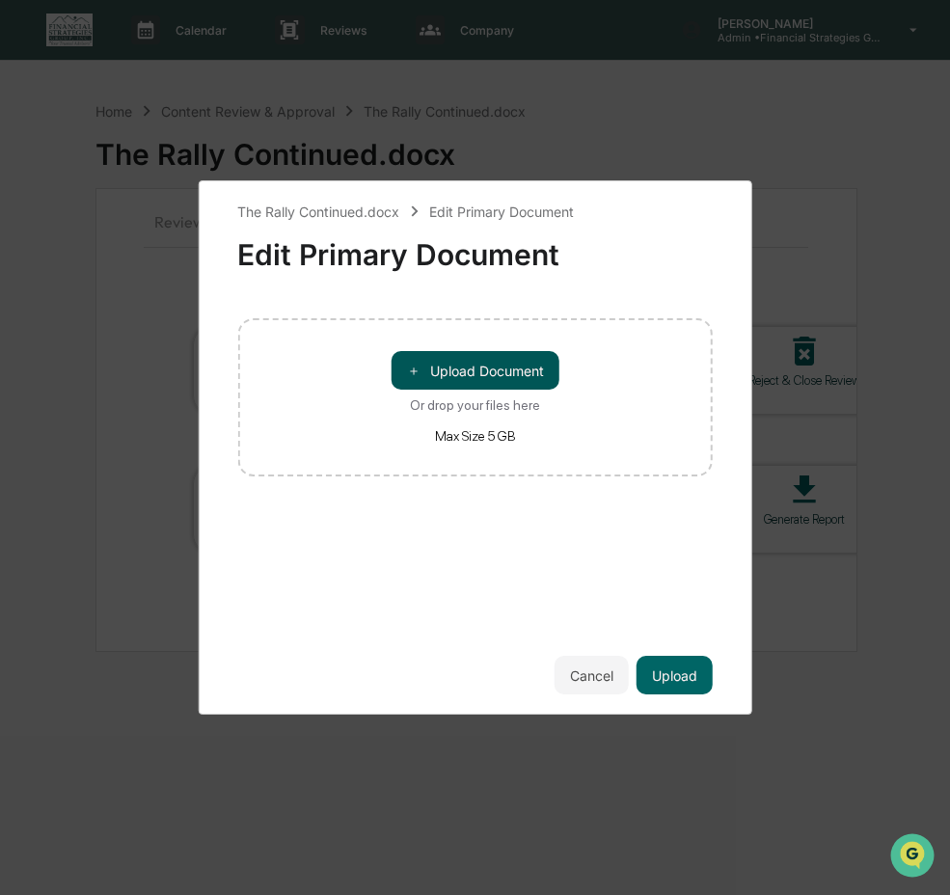
click at [438, 373] on button "＋ Upload Document" at bounding box center [476, 370] width 168 height 39
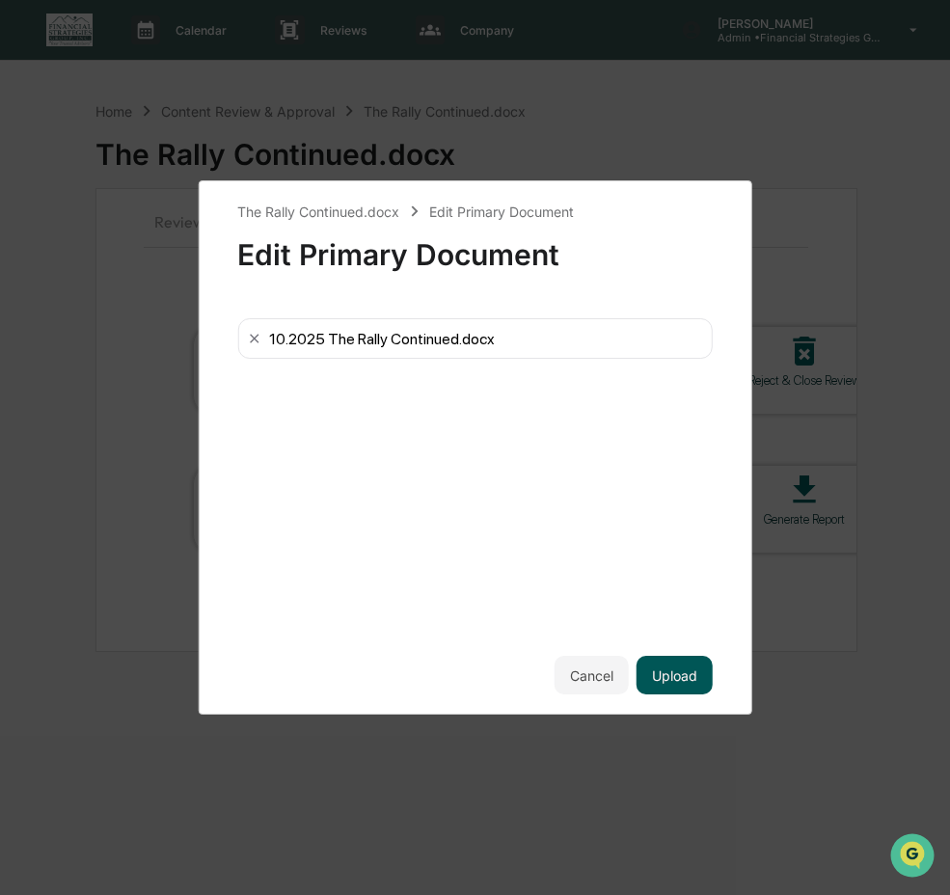
click at [695, 674] on button "Upload" at bounding box center [675, 675] width 76 height 39
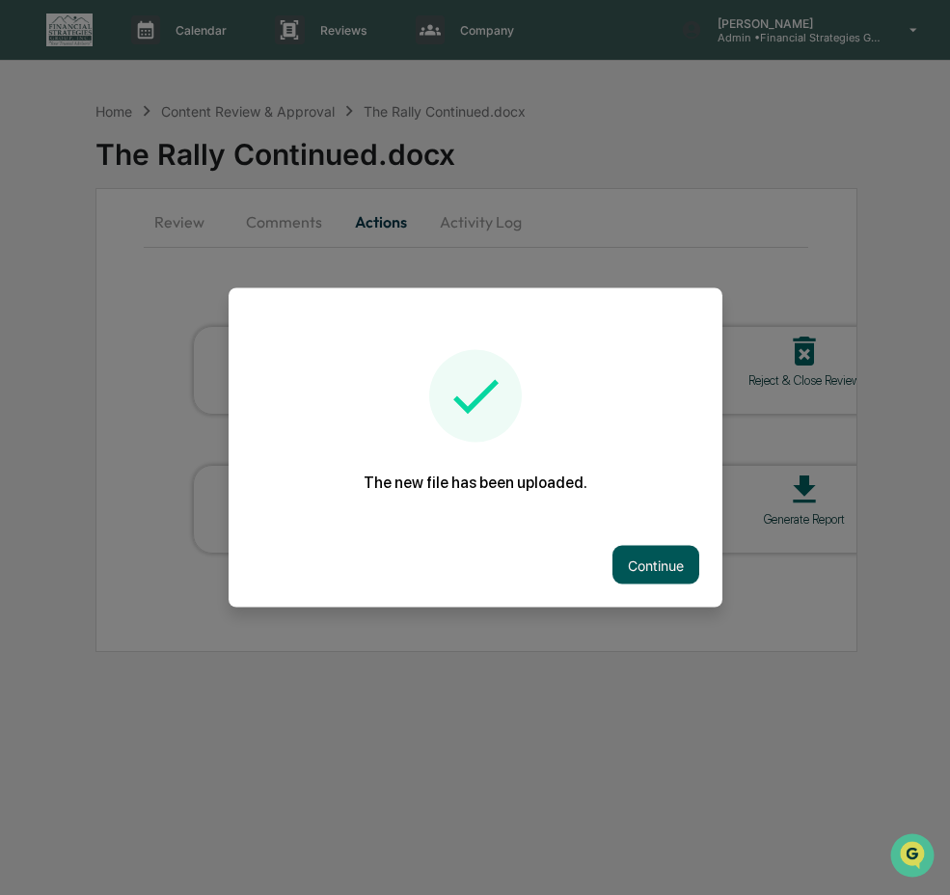
drag, startPoint x: 643, startPoint y: 560, endPoint x: 631, endPoint y: 505, distance: 56.2
click at [642, 556] on button "Continue" at bounding box center [656, 565] width 87 height 39
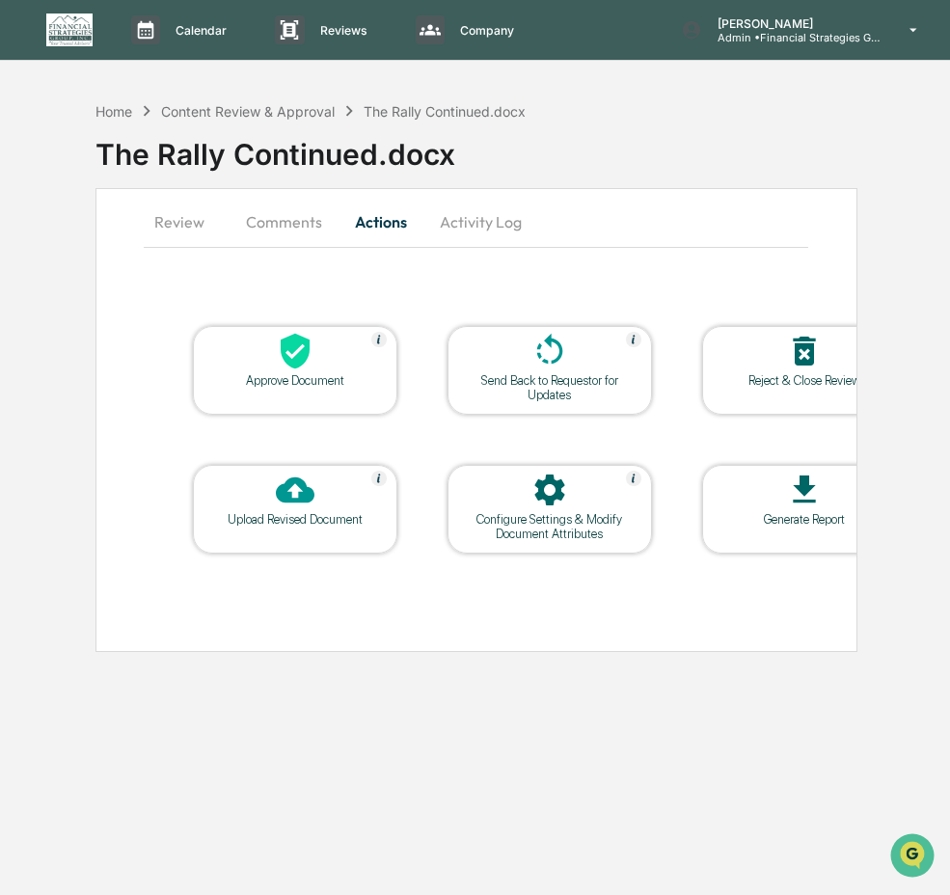
click at [611, 402] on div "Send Back to Requestor for Updates" at bounding box center [550, 387] width 174 height 29
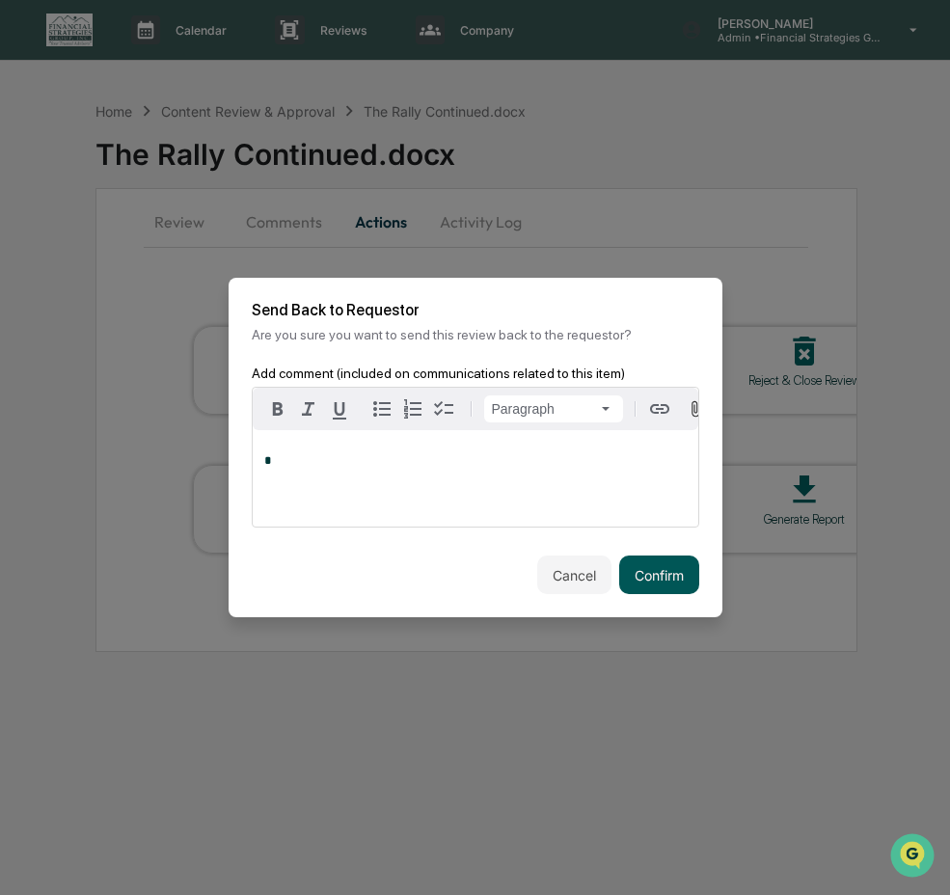
click at [645, 564] on button "Confirm" at bounding box center [659, 575] width 80 height 39
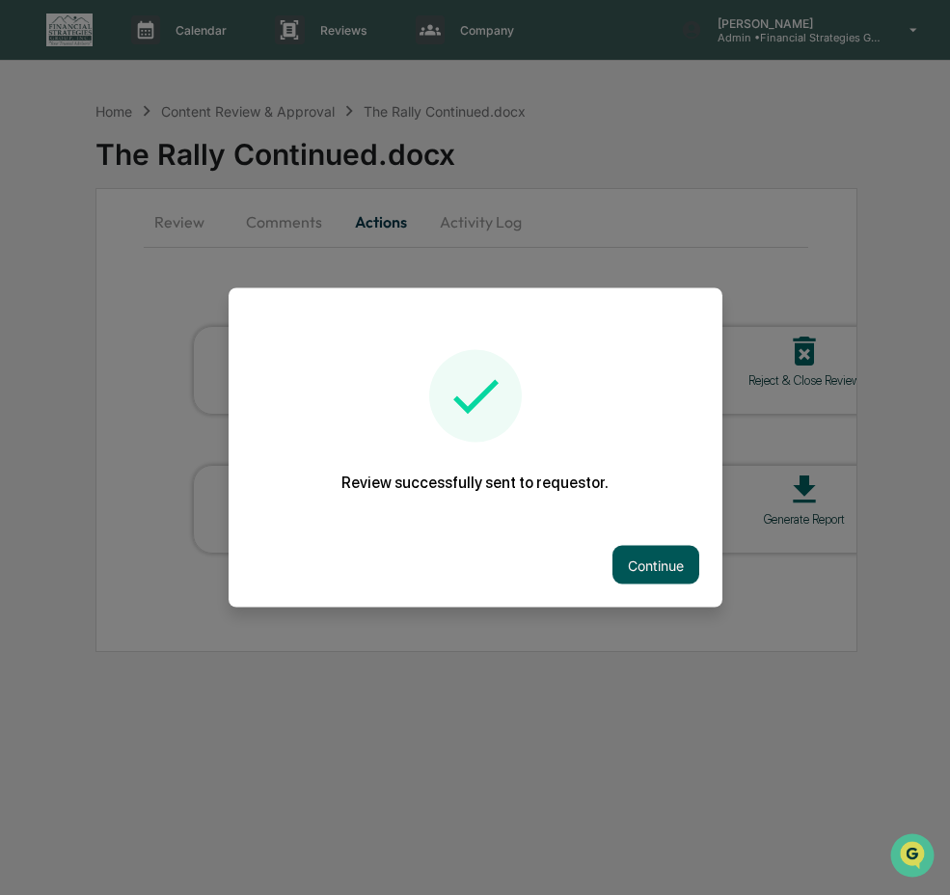
click at [619, 569] on button "Continue" at bounding box center [656, 565] width 87 height 39
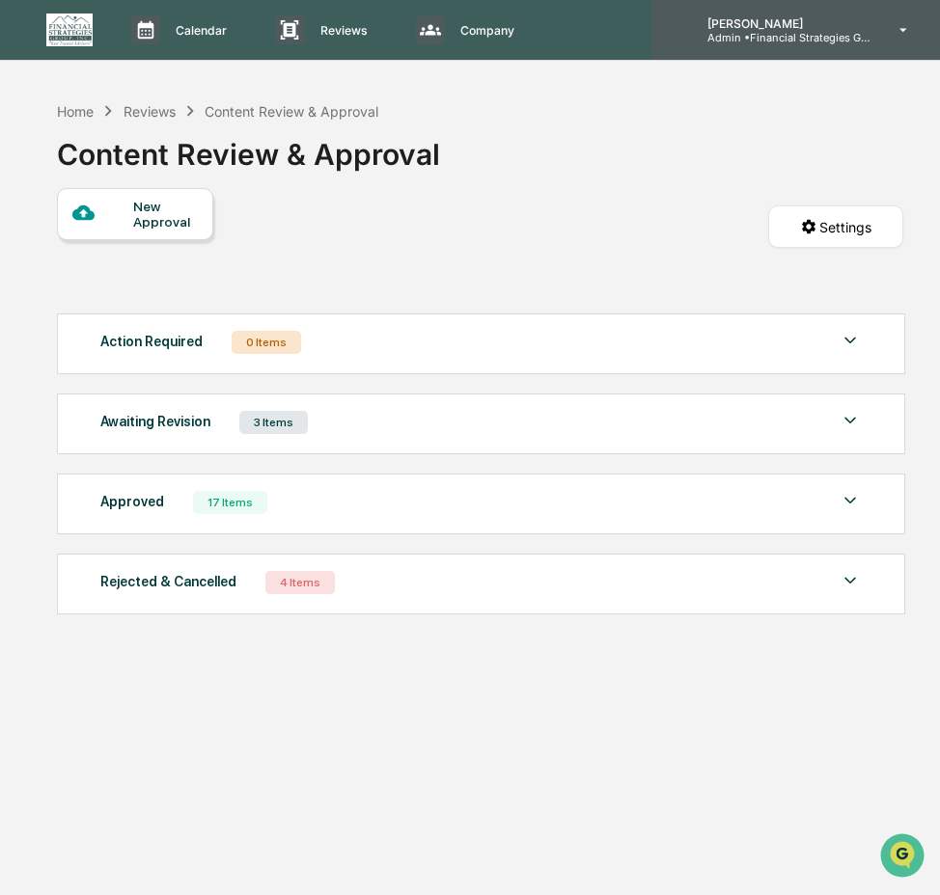
click at [806, 51] on div "[PERSON_NAME] Admin • Financial Strategies Group (FSG)" at bounding box center [795, 30] width 289 height 60
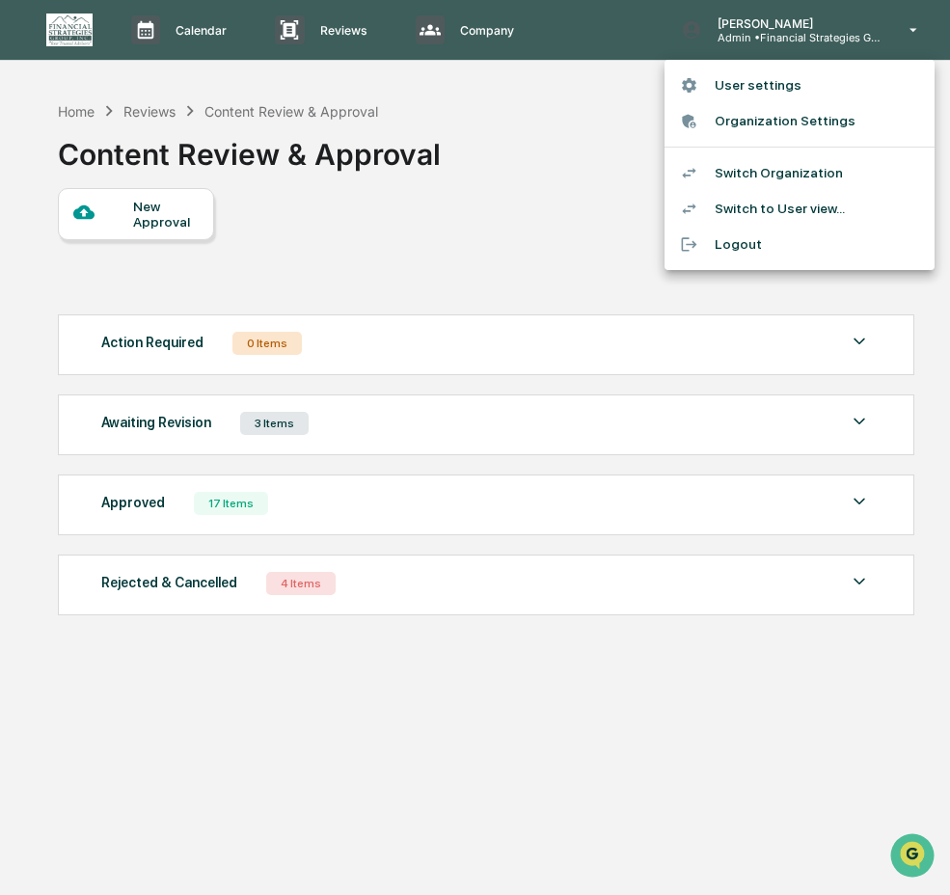
click at [796, 174] on li "Switch Organization" at bounding box center [800, 173] width 270 height 36
